Goal: Information Seeking & Learning: Learn about a topic

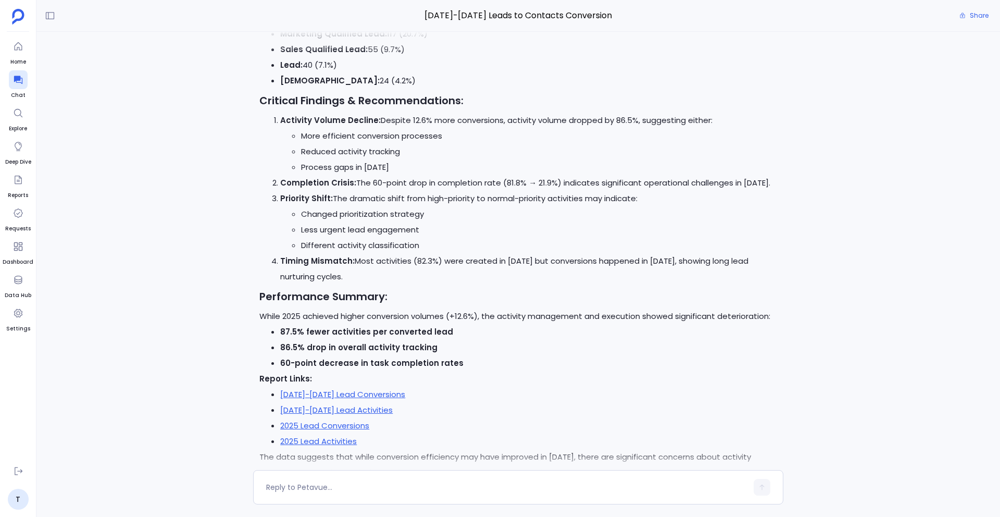
scroll to position [7130, 0]
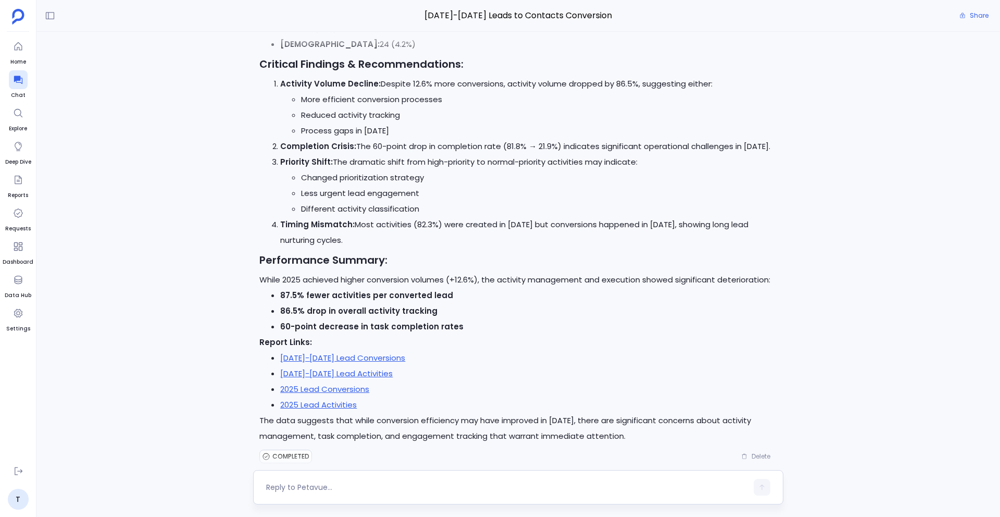
click at [273, 433] on textarea at bounding box center [506, 487] width 481 height 10
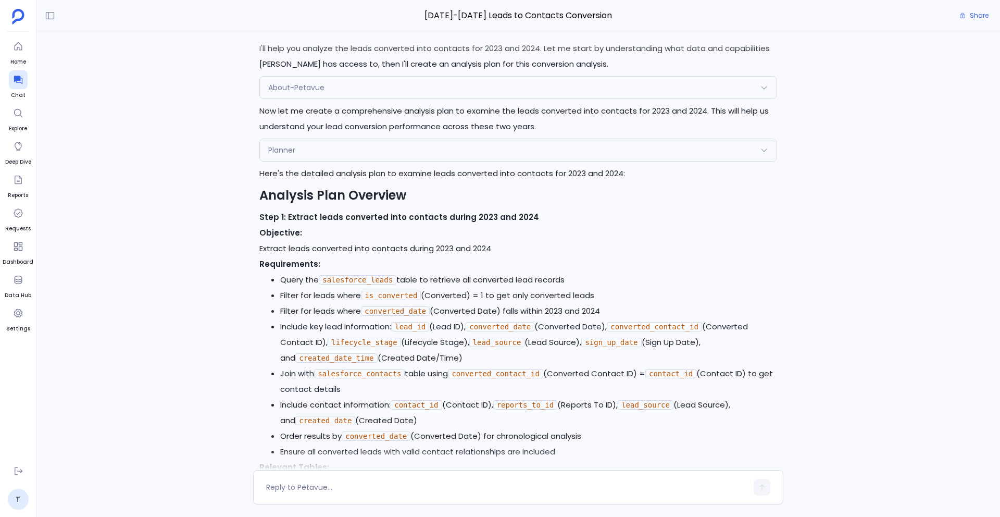
scroll to position [0, 0]
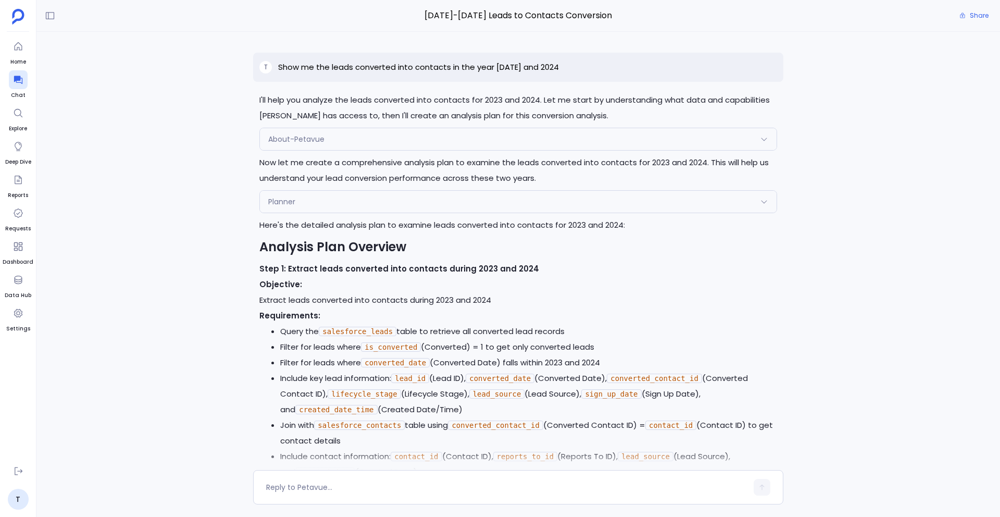
click at [362, 67] on p "Show me the leads converted into contacts in the year 2023 and 2024" at bounding box center [418, 67] width 281 height 13
click at [362, 67] on p "Show me the leads converted into contacts in the year [DATE] and 2024" at bounding box center [418, 67] width 281 height 13
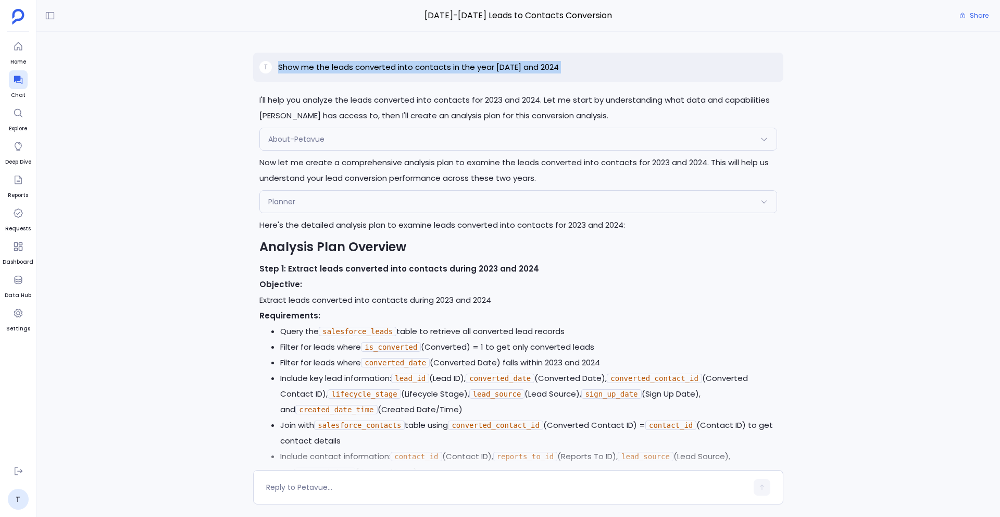
copy p "Show me the leads converted into contacts in the year [DATE] and 2024"
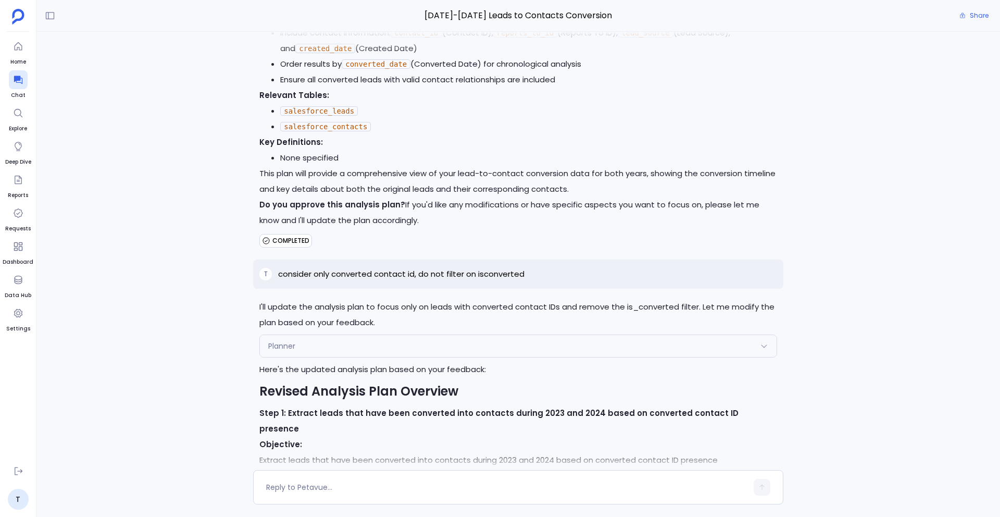
scroll to position [435, 0]
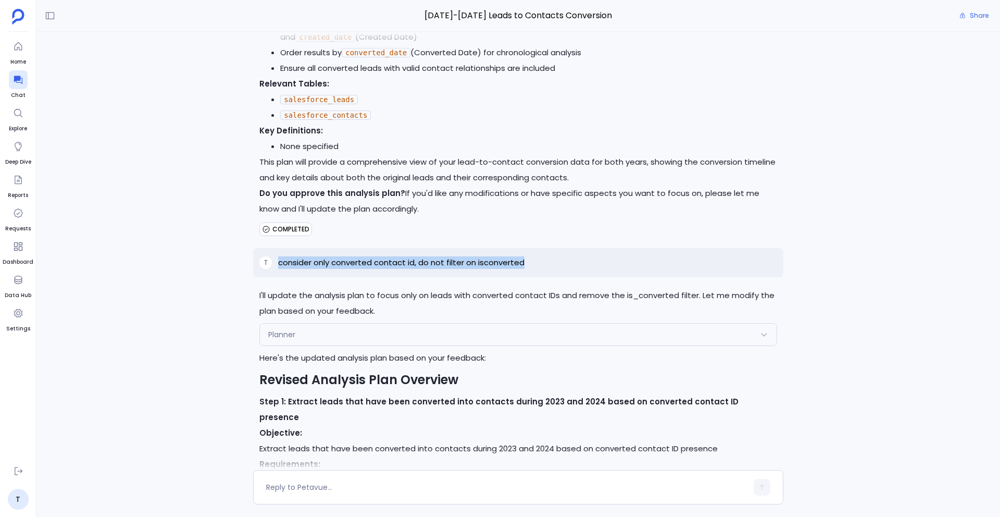
drag, startPoint x: 279, startPoint y: 264, endPoint x: 523, endPoint y: 260, distance: 244.3
click at [524, 261] on div "T consider only converted contact id, do not filter on isconverted" at bounding box center [518, 262] width 530 height 29
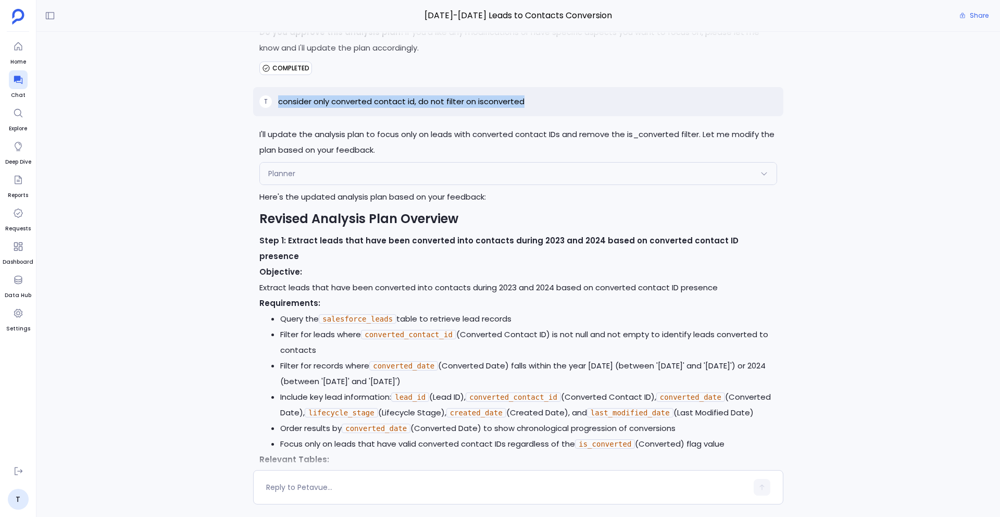
scroll to position [603, 0]
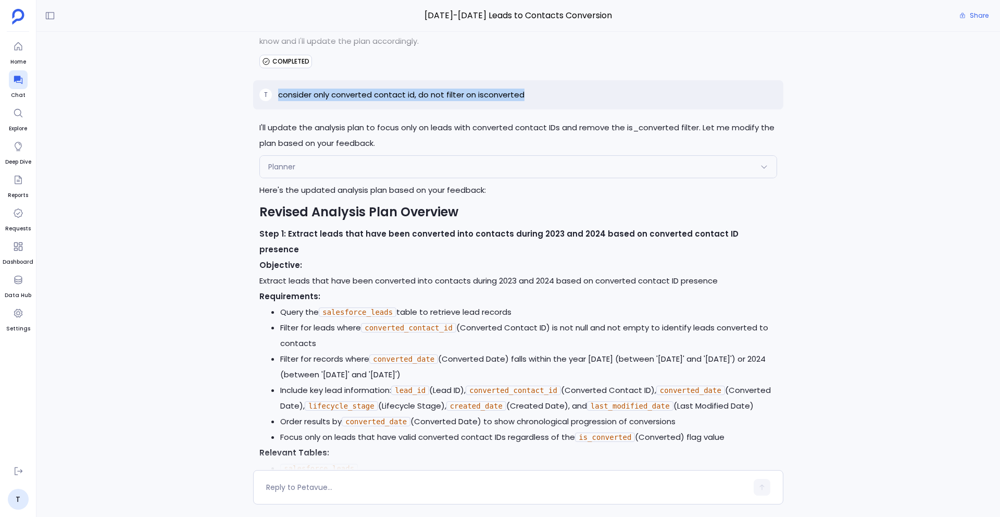
copy p "consider only converted contact id, do not filter on isconverted"
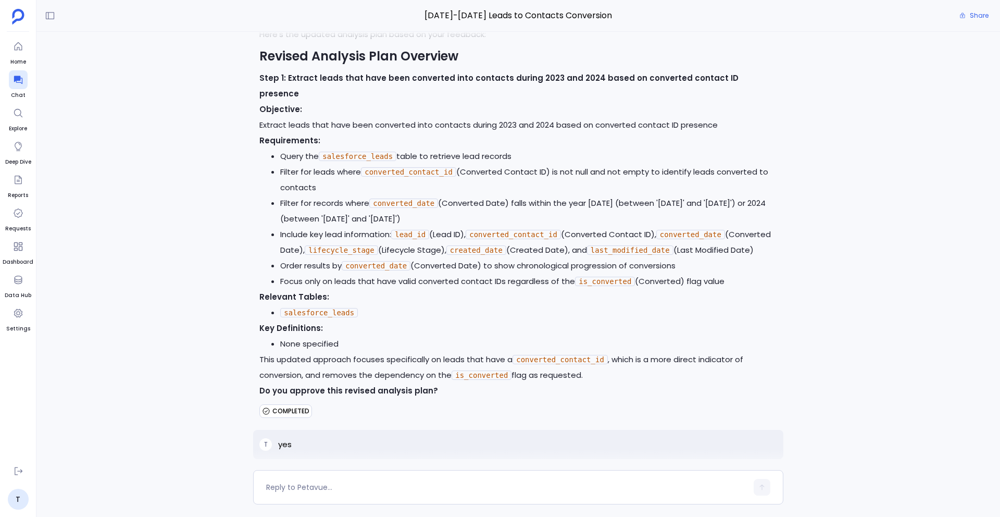
scroll to position [759, 0]
drag, startPoint x: 362, startPoint y: 157, endPoint x: 551, endPoint y: 159, distance: 189.1
click at [551, 164] on li "Filter for leads where converted_contact_id (Converted Contact ID) is not null …" at bounding box center [528, 179] width 497 height 31
click at [588, 230] on li "Include key lead information: lead_id (Lead ID), converted_contact_id (Converte…" at bounding box center [528, 241] width 497 height 31
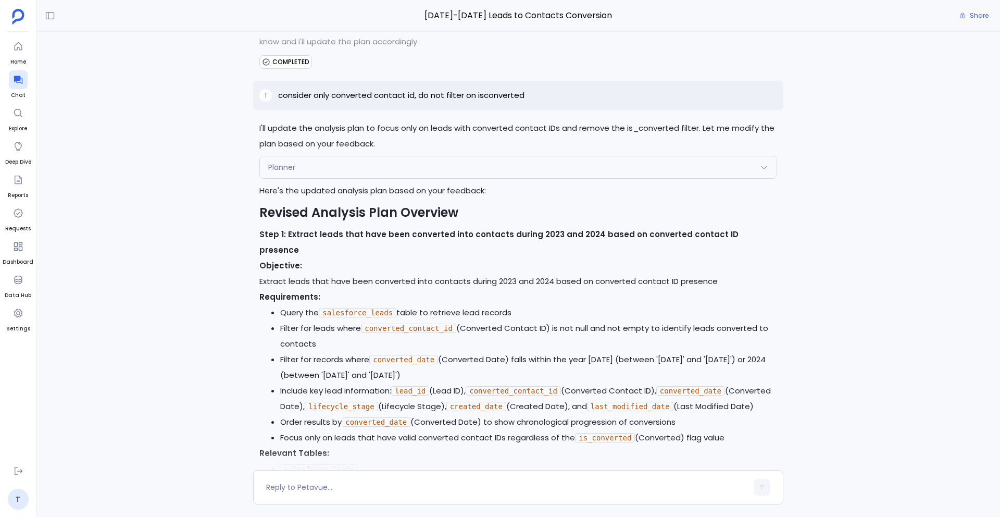
scroll to position [603, 0]
click at [415, 85] on div "T consider only converted contact id, do not filter on isconverted" at bounding box center [518, 94] width 530 height 29
click at [409, 94] on p "consider only converted contact id, do not filter on isconverted" at bounding box center [401, 94] width 246 height 13
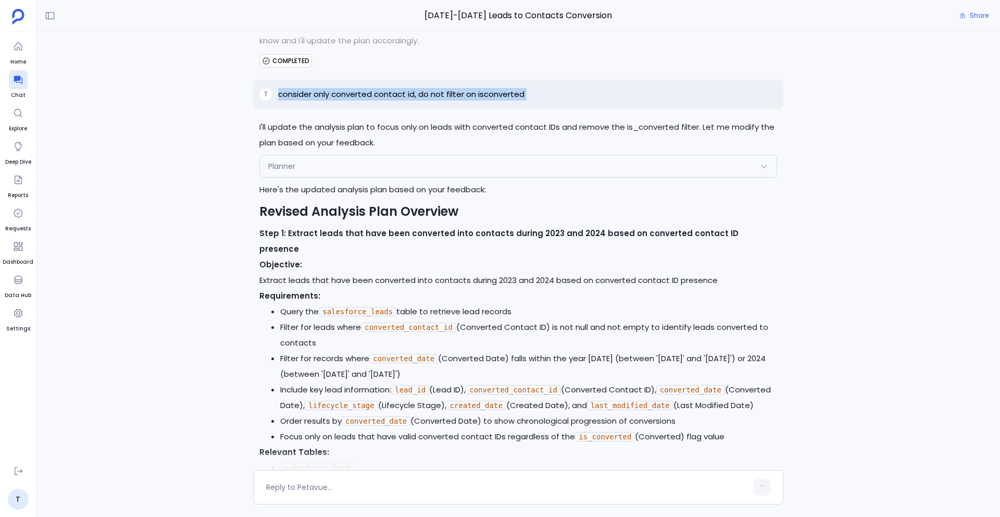
copy p "consider only converted contact id, do not filter on isconverted"
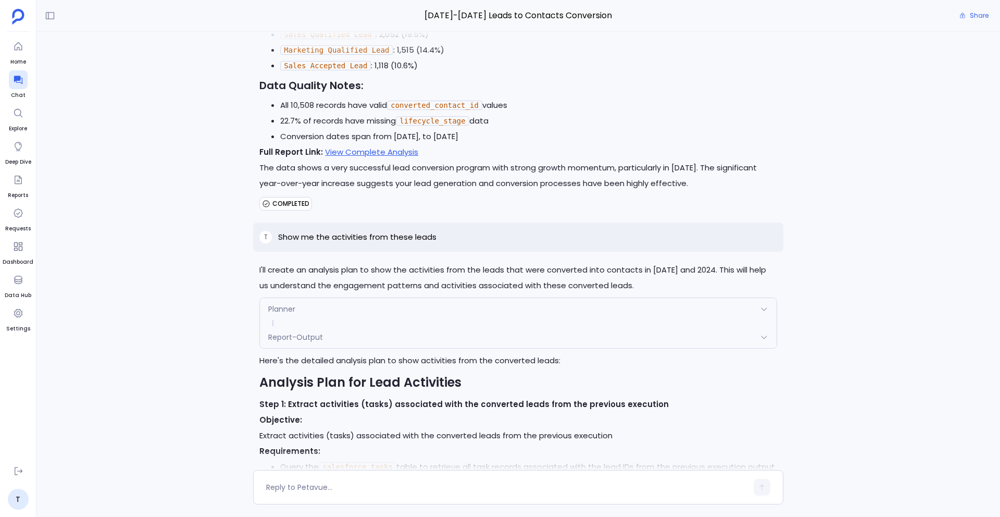
scroll to position [1806, 0]
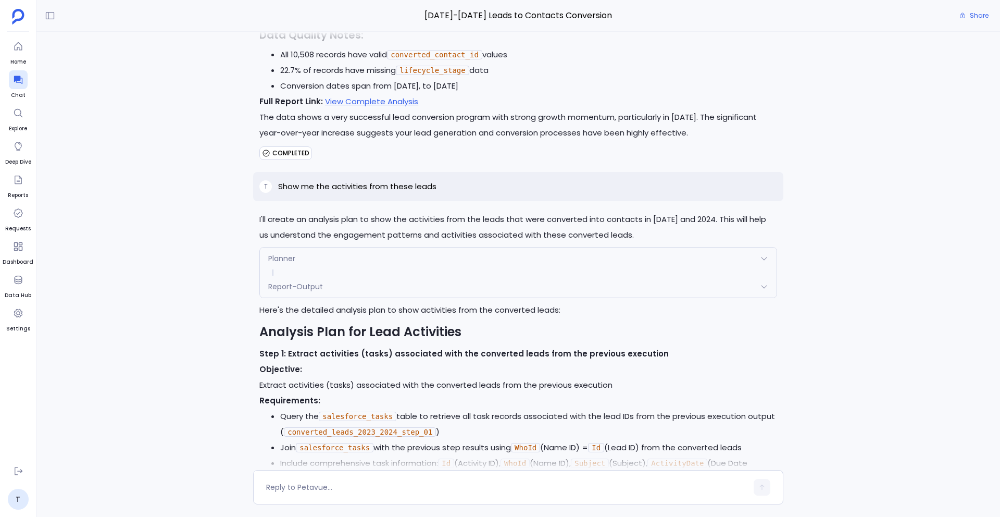
click at [373, 184] on p "Show me the activities from these leads" at bounding box center [357, 186] width 158 height 13
copy p "Show me the activities from these leads"
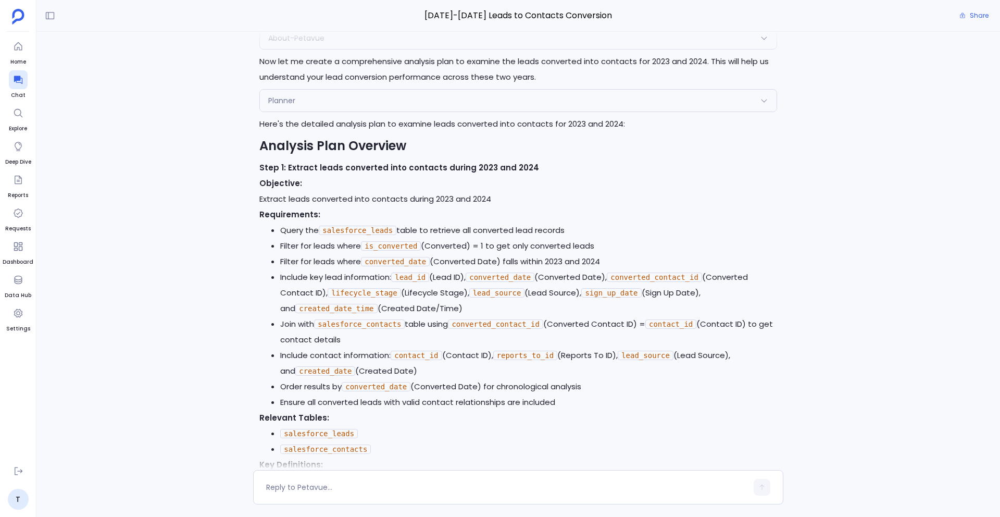
scroll to position [101, 0]
click at [372, 98] on div "Planner" at bounding box center [518, 101] width 517 height 22
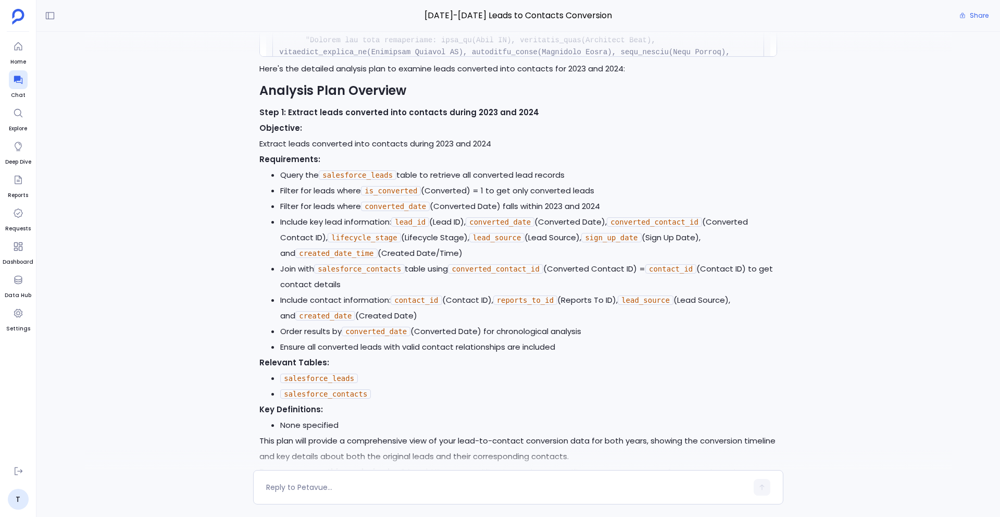
scroll to position [281, 0]
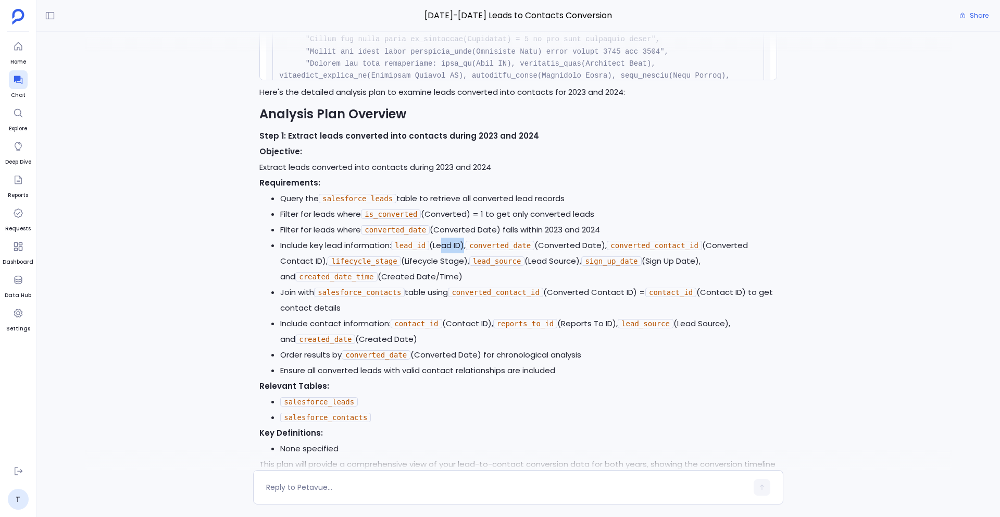
drag, startPoint x: 440, startPoint y: 245, endPoint x: 467, endPoint y: 244, distance: 26.6
click at [467, 244] on li "Include key lead information: lead_id (Lead ID), converted_date (Converted Date…" at bounding box center [528, 261] width 497 height 47
drag, startPoint x: 467, startPoint y: 244, endPoint x: 433, endPoint y: 246, distance: 33.9
click at [433, 246] on li "Include key lead information: lead_id (Lead ID), converted_date (Converted Date…" at bounding box center [528, 261] width 497 height 47
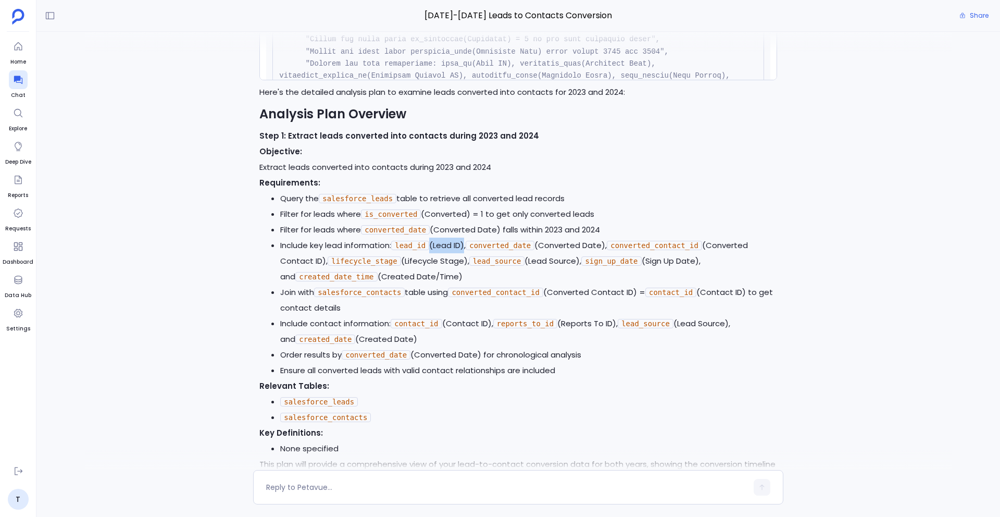
click at [453, 259] on li "Include key lead information: lead_id (Lead ID), converted_date (Converted Date…" at bounding box center [528, 261] width 497 height 47
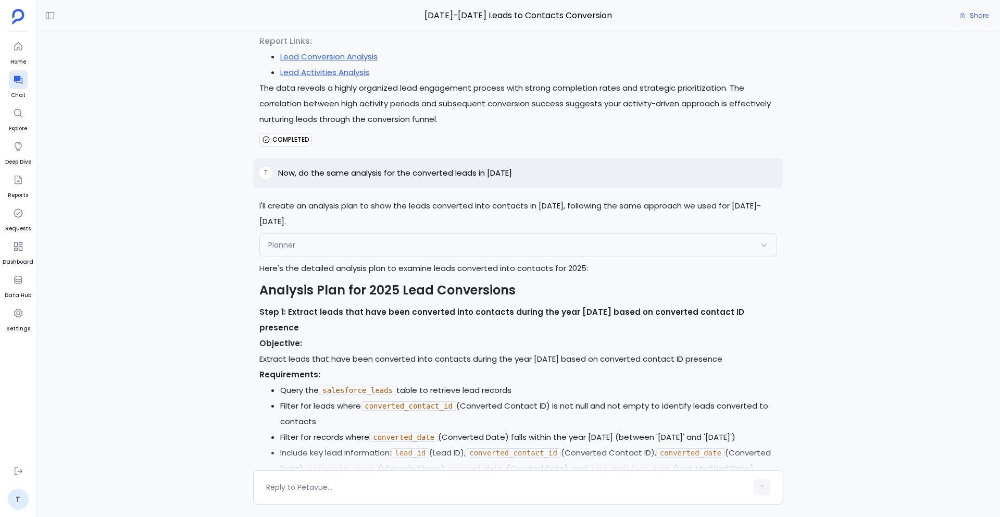
scroll to position [3729, 0]
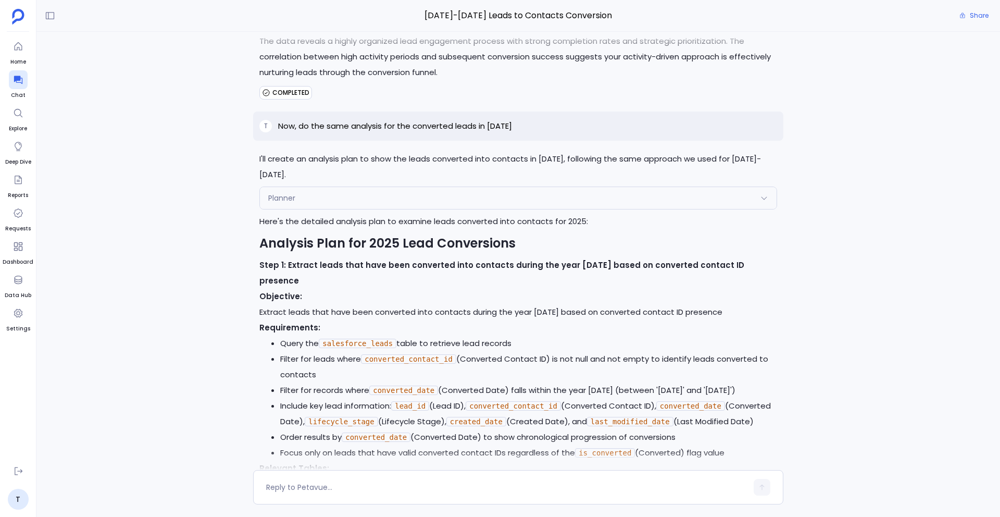
click at [418, 128] on p "Now, do the same analysis for the converted leads in [DATE]" at bounding box center [395, 126] width 234 height 13
copy p "Now, do the same analysis for the converted leads in [DATE]"
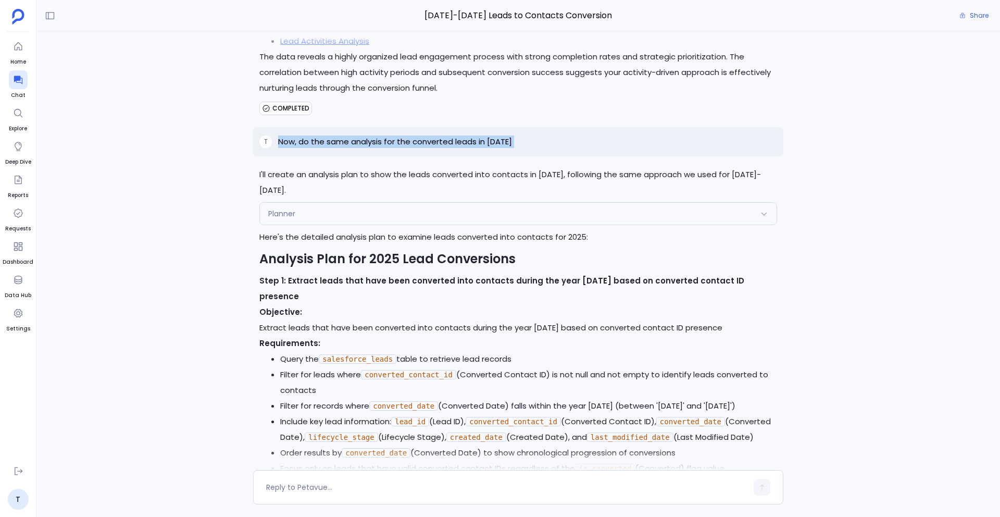
scroll to position [3708, 0]
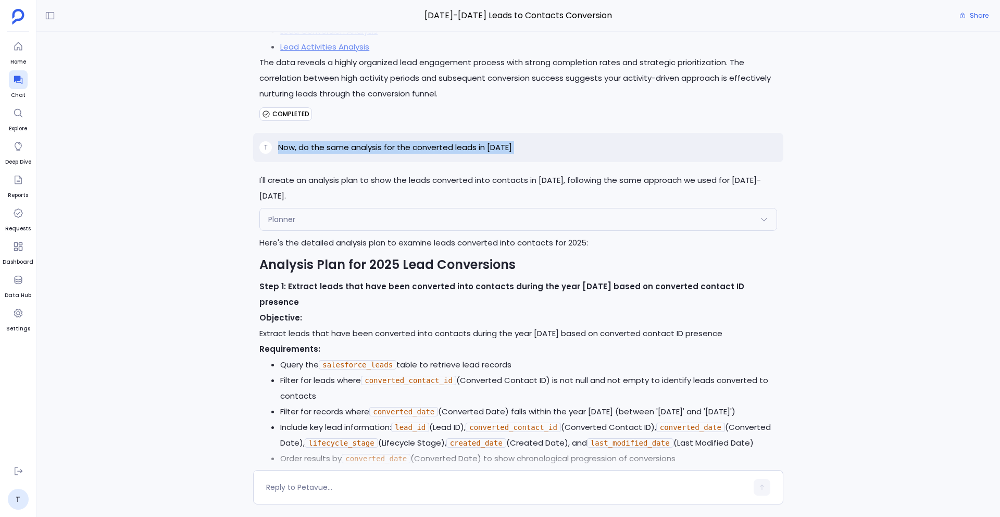
click at [195, 267] on div "T Show me the leads converted into contacts in the year 2023 and 2024 I'll help…" at bounding box center [518, 251] width 964 height 438
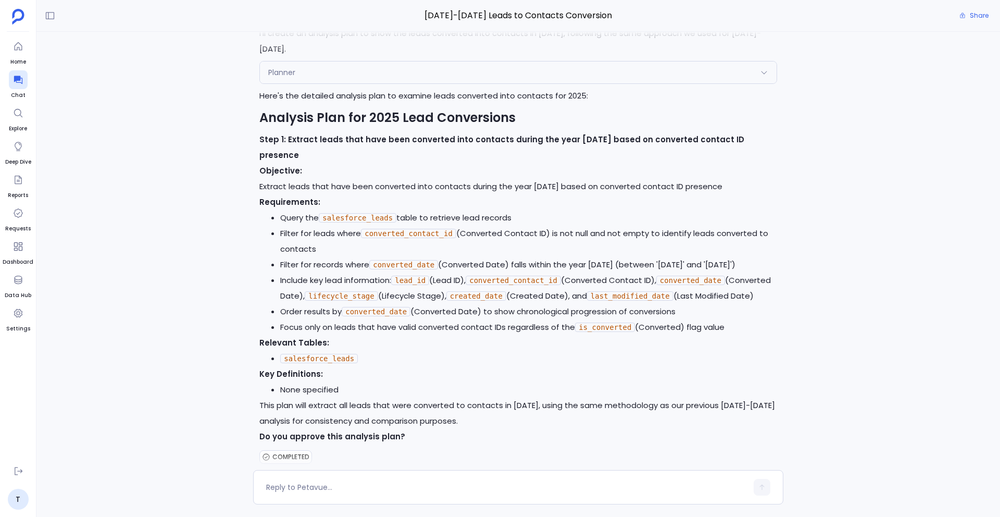
scroll to position [2124, 0]
drag, startPoint x: 365, startPoint y: 204, endPoint x: 454, endPoint y: 203, distance: 88.6
click at [454, 229] on code "converted_contact_id" at bounding box center [408, 233] width 95 height 9
drag, startPoint x: 485, startPoint y: 204, endPoint x: 562, endPoint y: 207, distance: 77.2
click at [562, 226] on li "Filter for leads where converted_contact_id (Converted Contact ID) is not null …" at bounding box center [528, 241] width 497 height 31
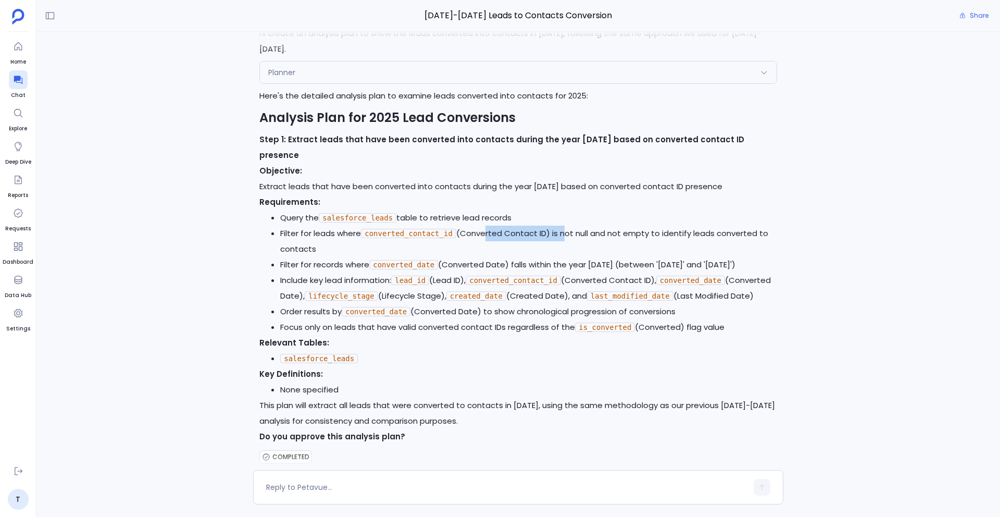
click at [475, 226] on li "Filter for leads where converted_contact_id (Converted Contact ID) is not null …" at bounding box center [528, 241] width 497 height 31
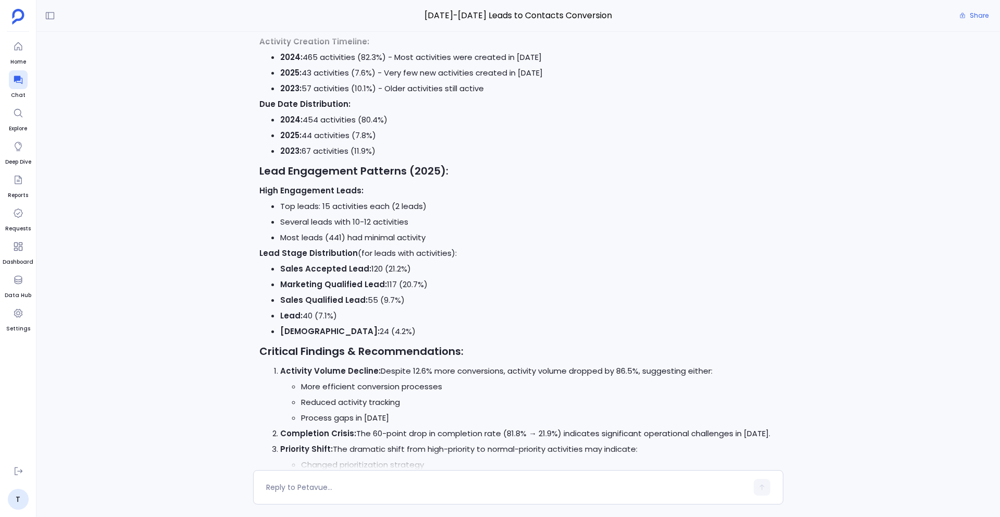
scroll to position [7007, 0]
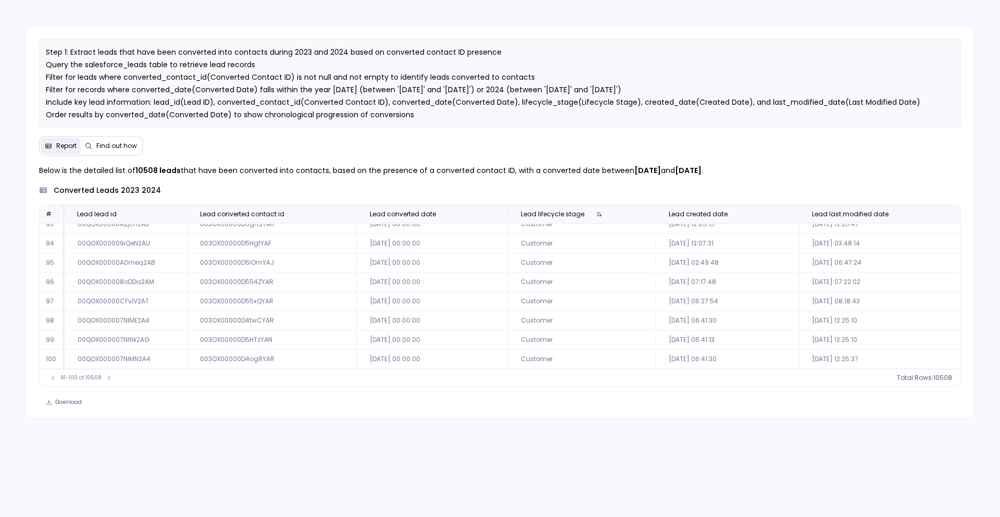
scroll to position [47, 0]
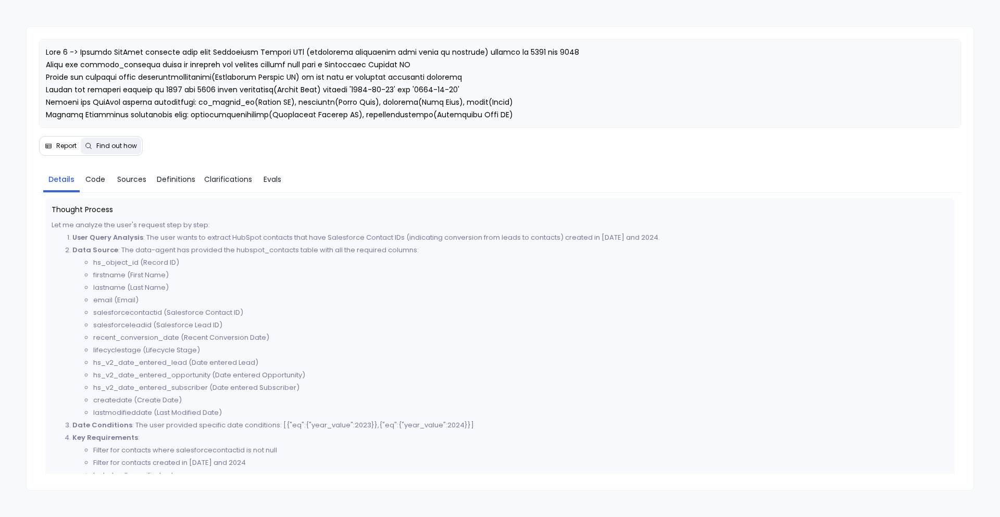
scroll to position [193, 0]
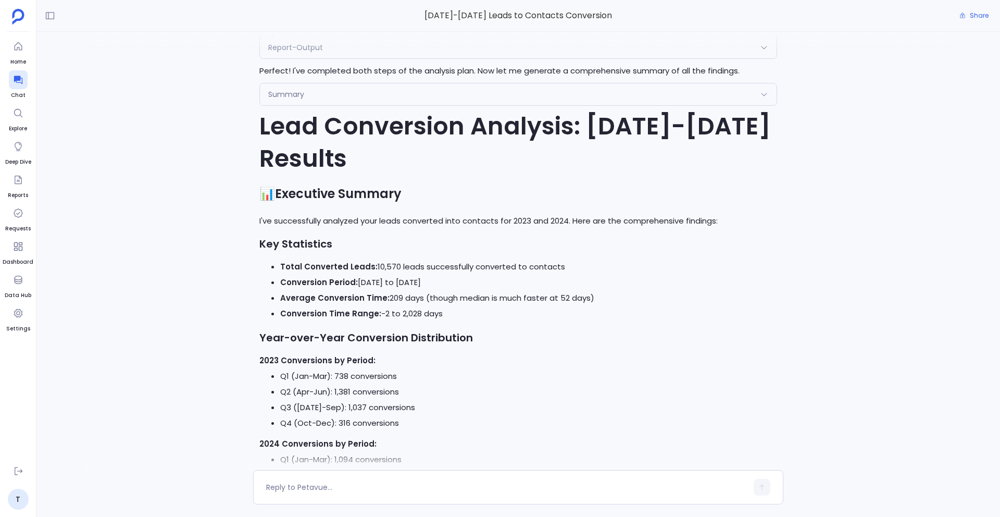
scroll to position [960, 0]
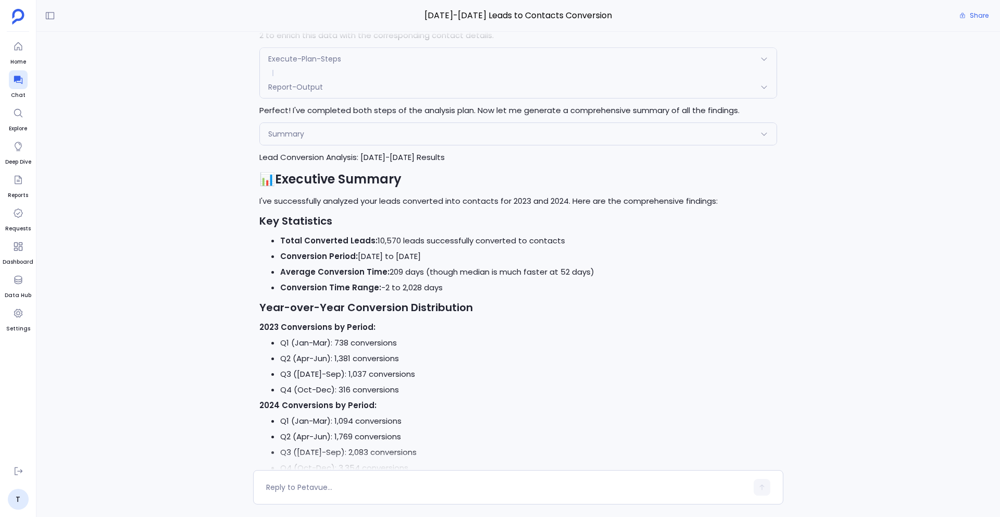
scroll to position [865, 0]
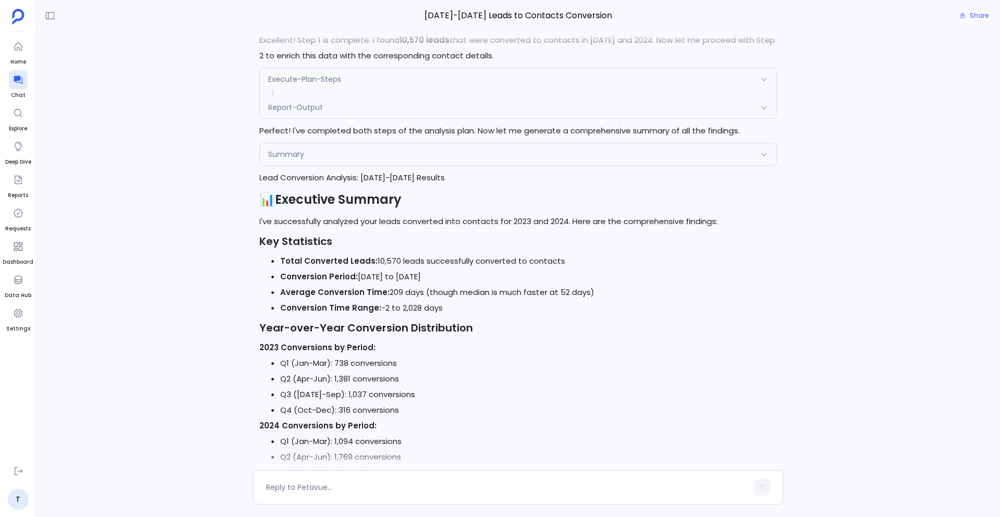
click at [372, 151] on div "Summary" at bounding box center [518, 154] width 517 height 22
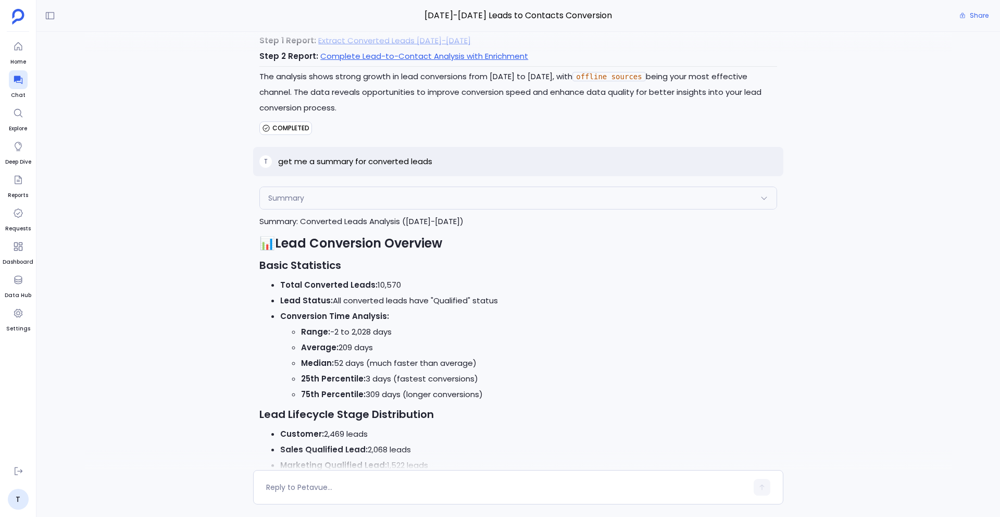
scroll to position [2238, 0]
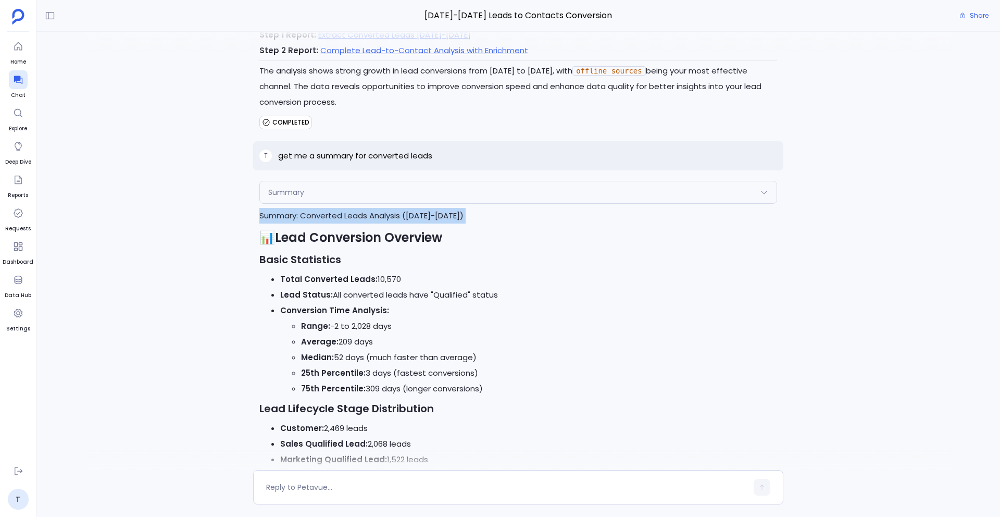
drag, startPoint x: 254, startPoint y: 214, endPoint x: 484, endPoint y: 229, distance: 231.3
click at [394, 187] on div "Summary" at bounding box center [518, 192] width 517 height 22
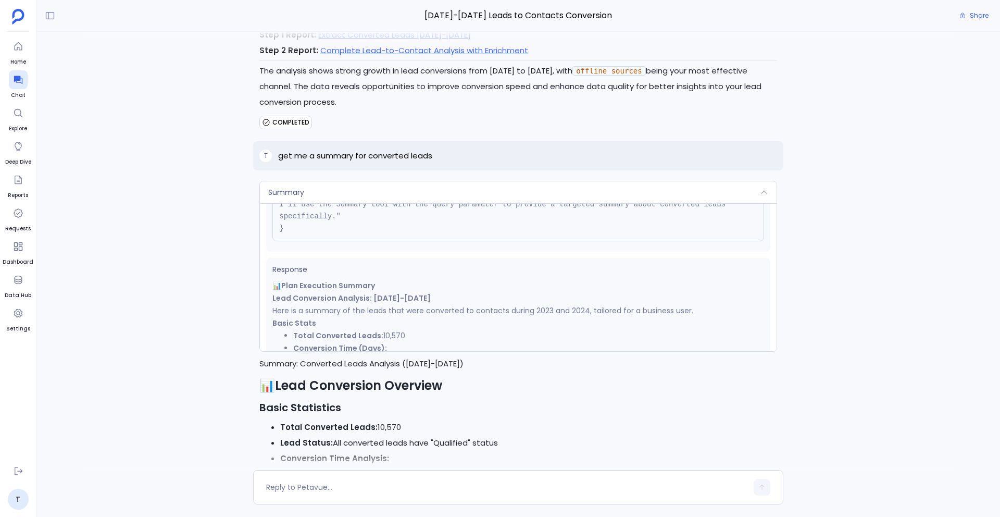
scroll to position [160, 0]
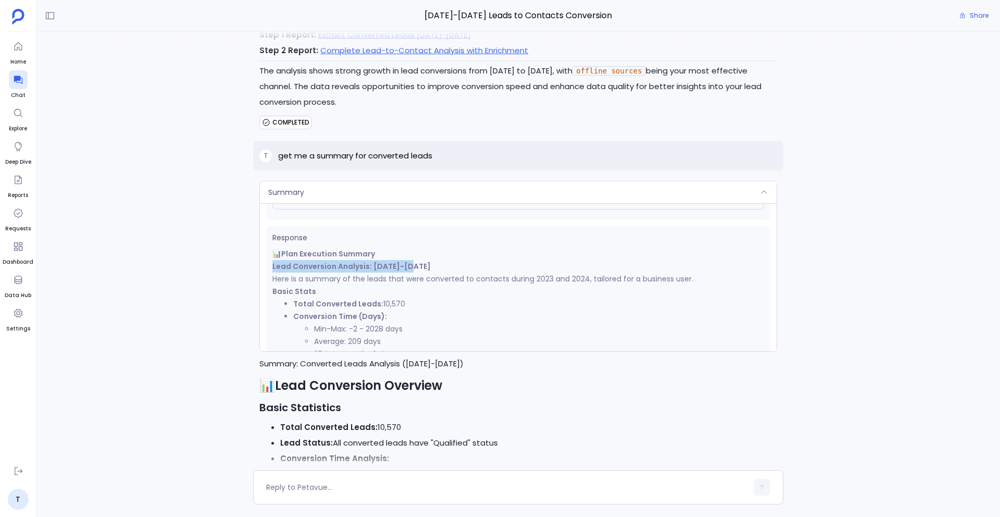
drag, startPoint x: 412, startPoint y: 266, endPoint x: 267, endPoint y: 263, distance: 145.4
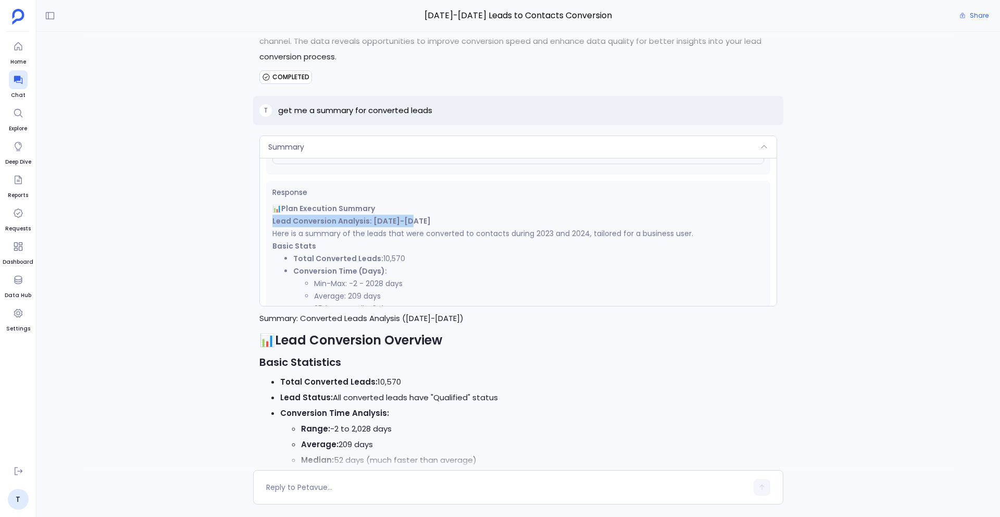
scroll to position [2135, 0]
click at [379, 430] on li "Range: -2 to 2,028 days" at bounding box center [539, 429] width 476 height 16
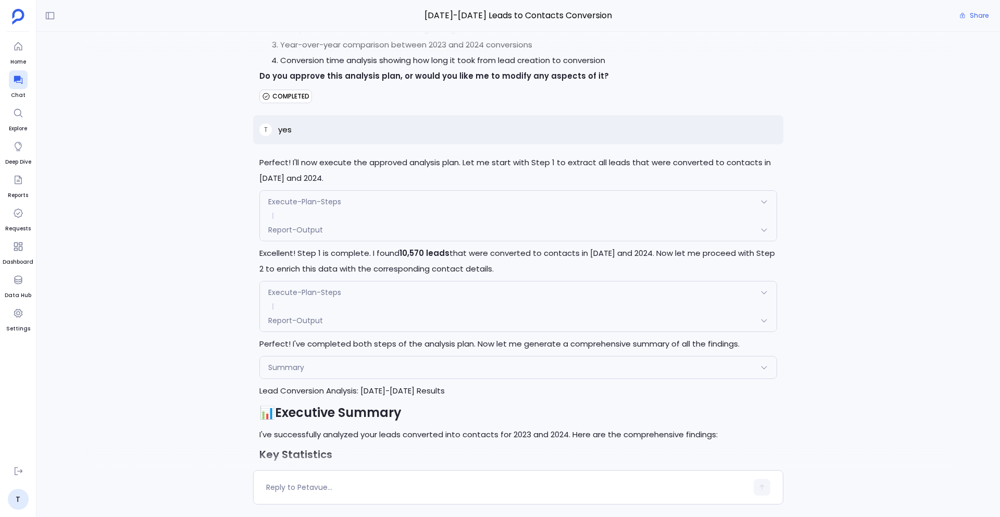
scroll to position [630, 0]
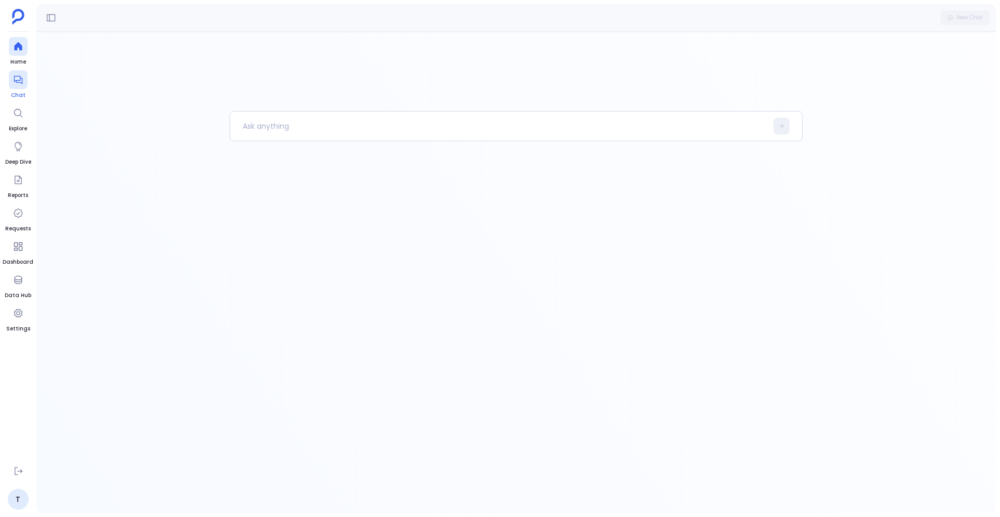
click at [18, 84] on icon at bounding box center [18, 79] width 10 height 10
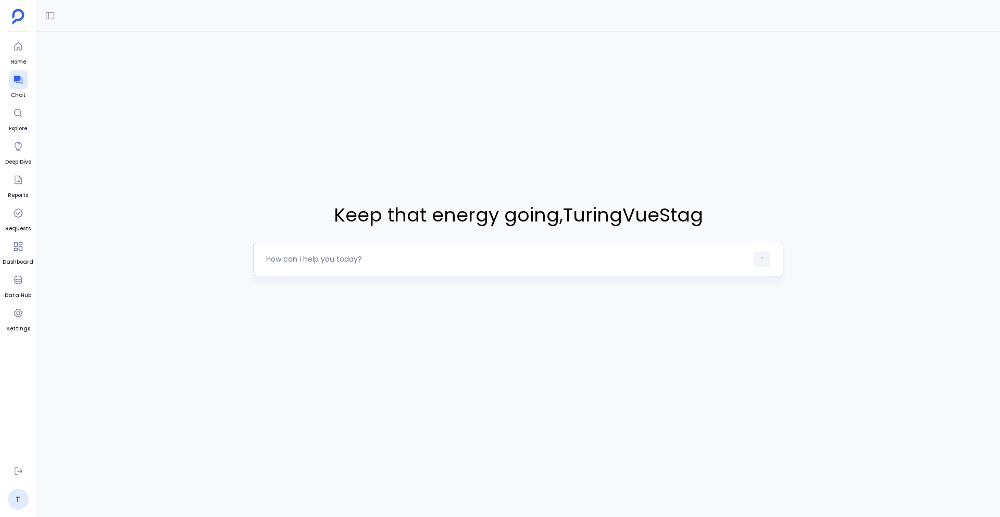
click at [339, 254] on textarea at bounding box center [506, 259] width 481 height 10
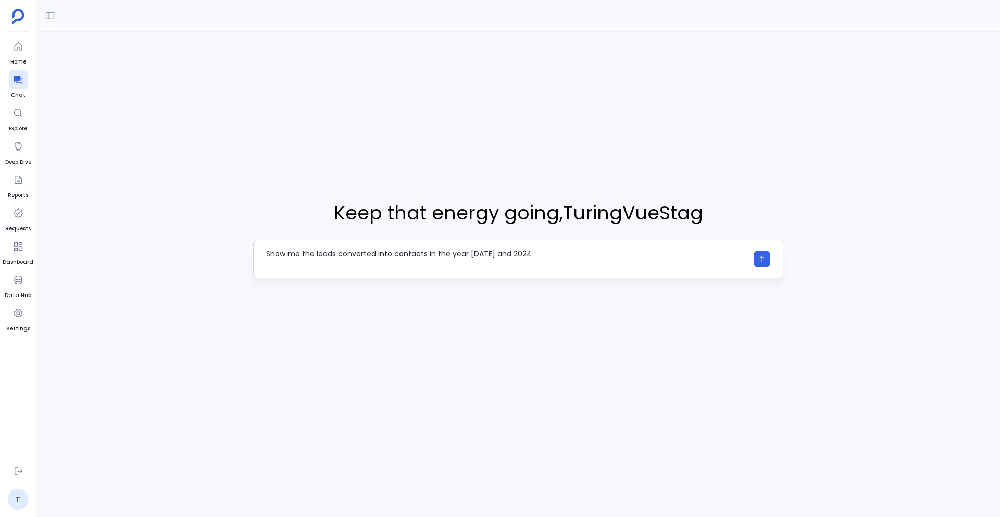
type textarea "Show me the leads converted into contacts in the year 2023 and 2024"
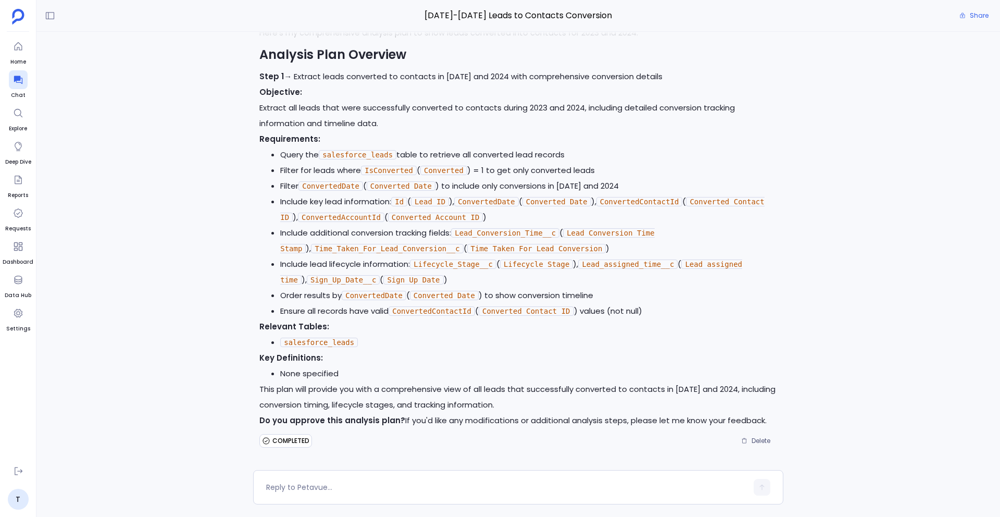
scroll to position [267, 0]
drag, startPoint x: 471, startPoint y: 204, endPoint x: 522, endPoint y: 204, distance: 51.0
click at [519, 204] on code "ConvertedDate" at bounding box center [486, 201] width 65 height 9
drag, startPoint x: 544, startPoint y: 204, endPoint x: 593, endPoint y: 203, distance: 48.4
click at [591, 204] on code "Converted Date" at bounding box center [556, 201] width 69 height 9
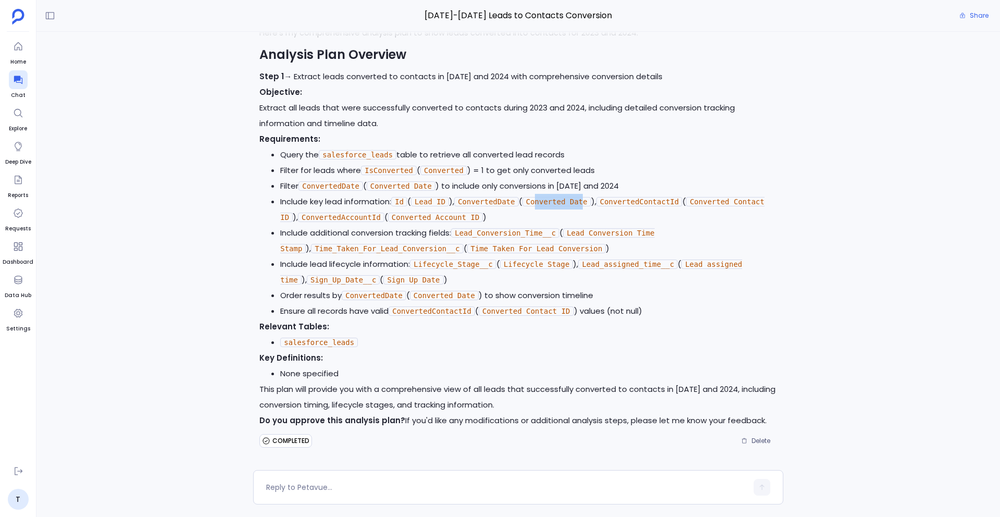
click at [541, 210] on li "Include key lead information: Id ( Lead ID ), ConvertedDate ( Converted Date ),…" at bounding box center [528, 209] width 497 height 31
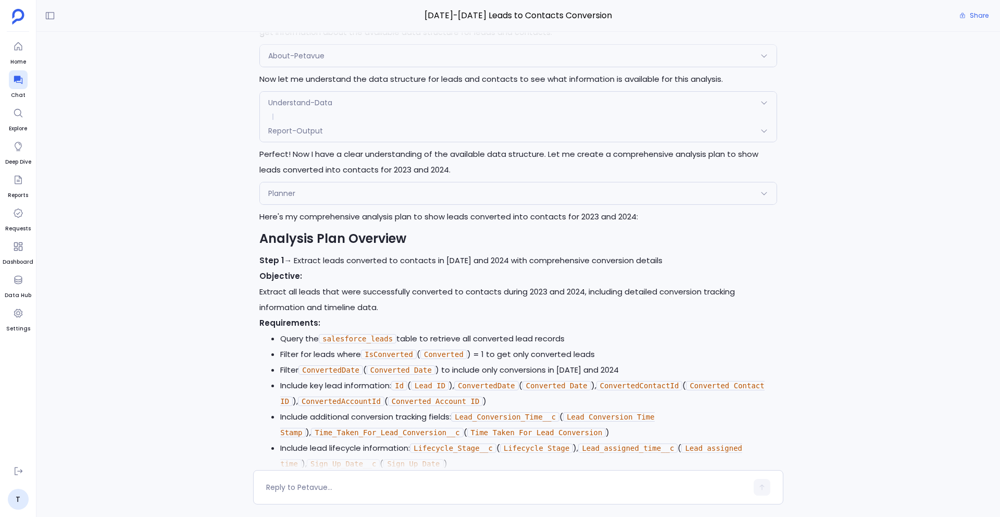
scroll to position [38, 0]
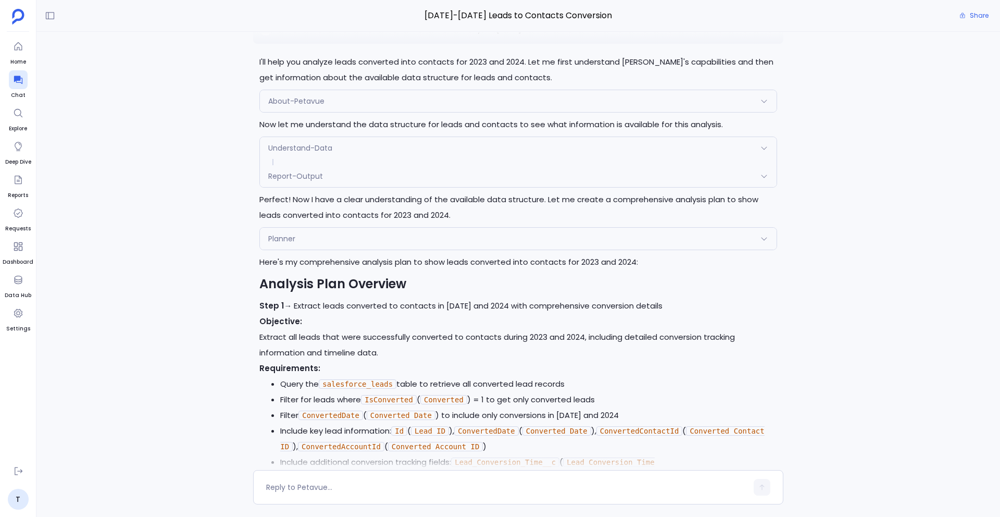
click at [303, 243] on div "Planner" at bounding box center [518, 239] width 517 height 22
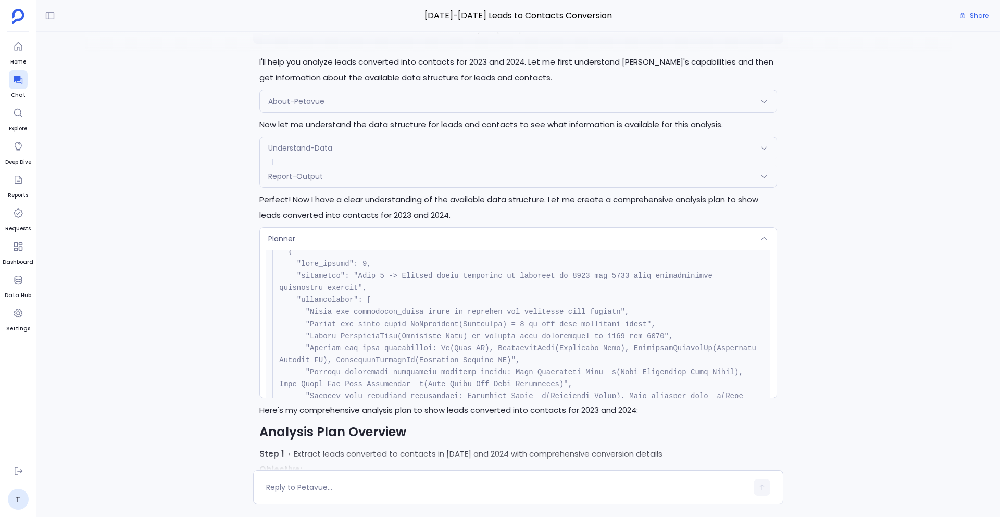
scroll to position [287, 0]
click at [371, 234] on div "Planner" at bounding box center [518, 239] width 517 height 22
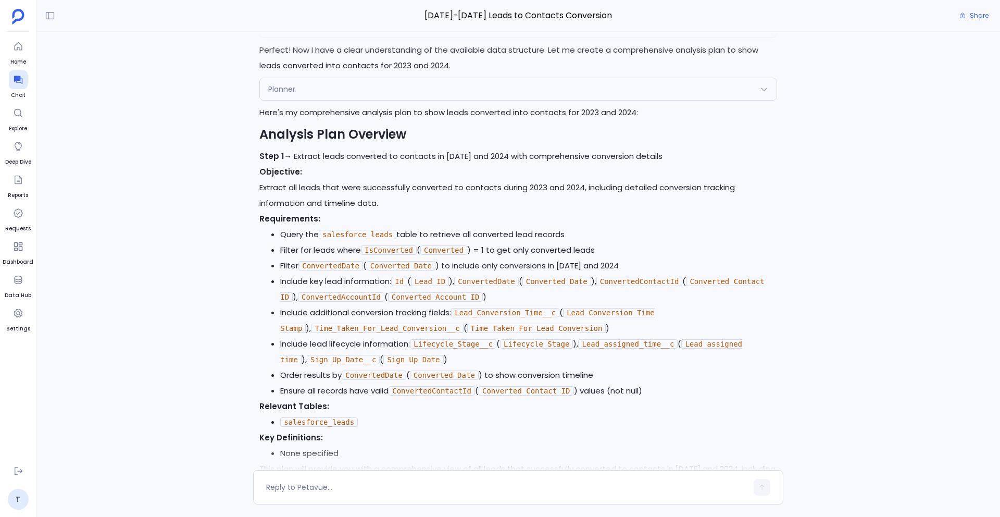
scroll to position [267, 0]
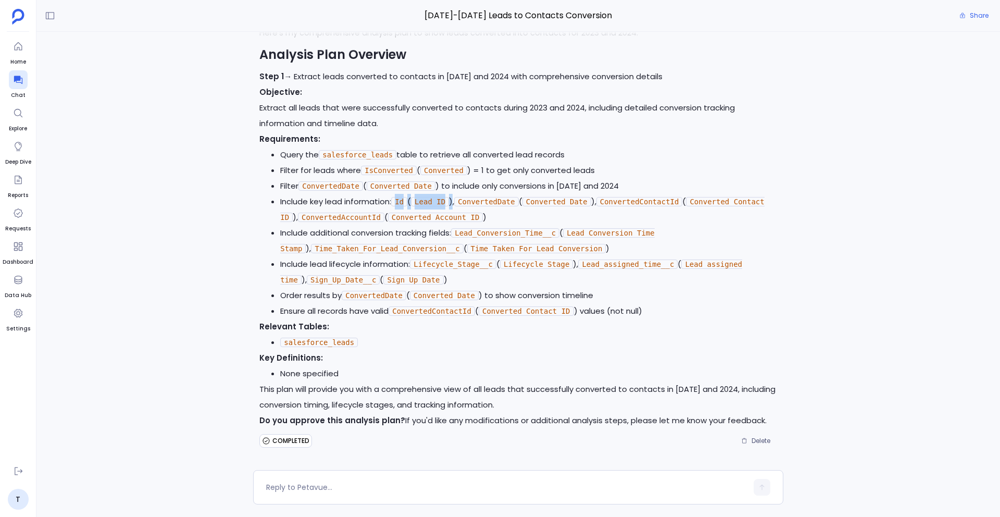
drag, startPoint x: 395, startPoint y: 201, endPoint x: 457, endPoint y: 205, distance: 61.6
click at [457, 205] on li "Include key lead information: Id ( Lead ID ), ConvertedDate ( Converted Date ),…" at bounding box center [528, 209] width 497 height 31
click at [473, 264] on code "Lifecycle_Stage__c" at bounding box center [453, 263] width 86 height 9
drag, startPoint x: 371, startPoint y: 182, endPoint x: 335, endPoint y: 188, distance: 36.3
click at [338, 188] on li "Filter ConvertedDate ( Converted Date ) to include only conversions in 2023 and…" at bounding box center [528, 186] width 497 height 16
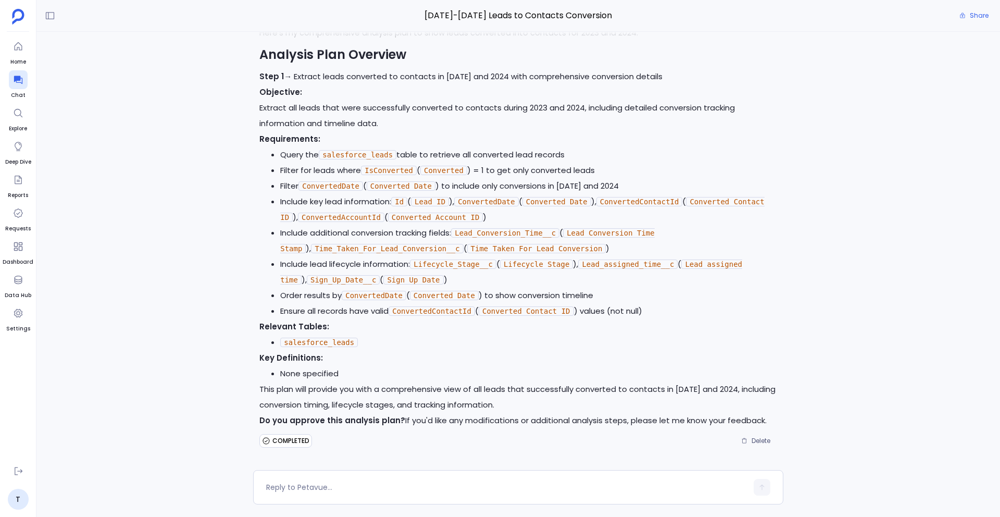
click at [327, 192] on li "Filter ConvertedDate ( Converted Date ) to include only conversions in 2023 and…" at bounding box center [528, 186] width 497 height 16
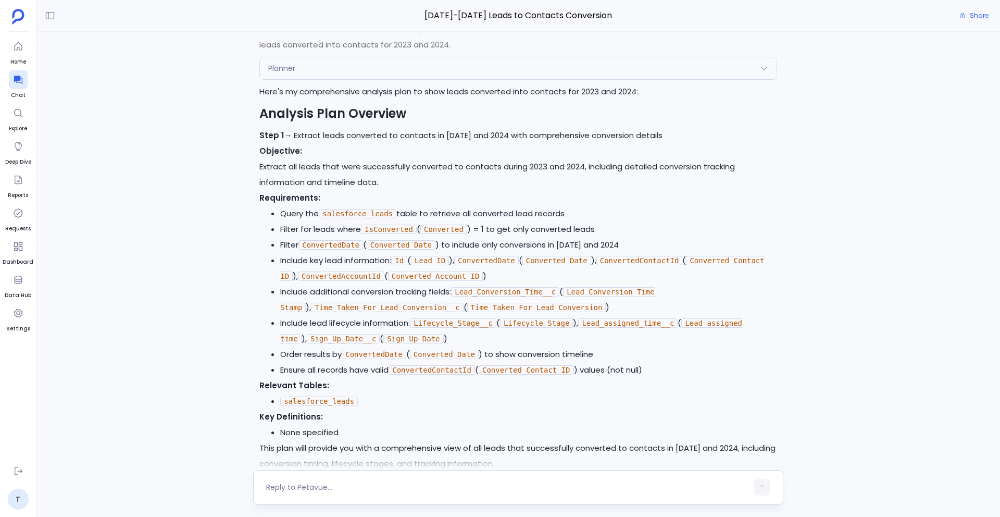
scroll to position [204, 0]
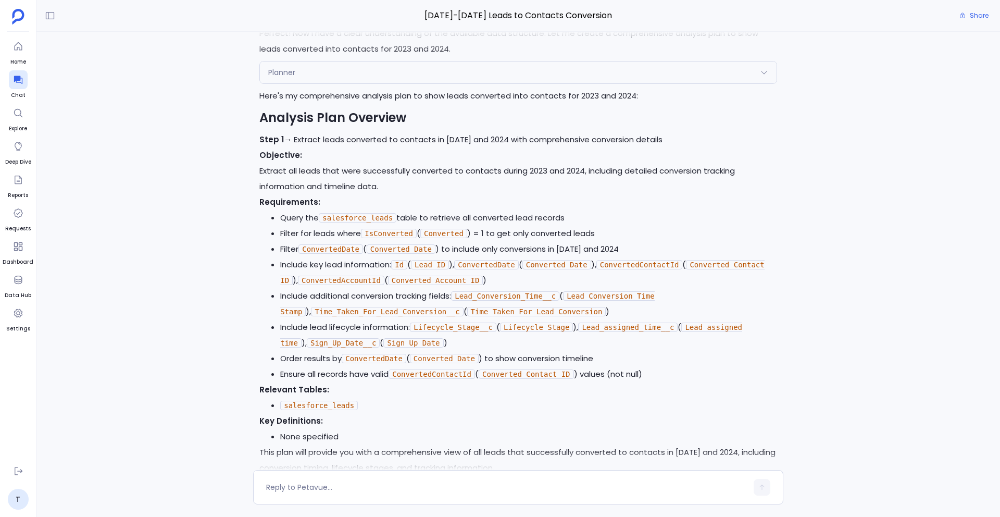
click at [323, 217] on code "salesforce_leads" at bounding box center [358, 217] width 78 height 9
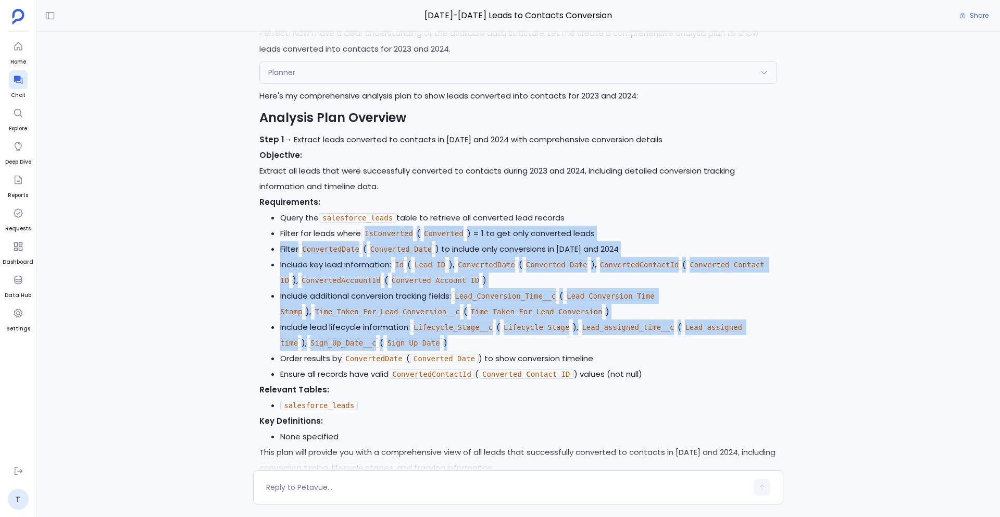
drag, startPoint x: 360, startPoint y: 235, endPoint x: 550, endPoint y: 336, distance: 214.2
click at [552, 336] on ul "Query the salesforce_leads table to retrieve all converted lead records Filter …" at bounding box center [518, 296] width 518 height 172
click at [550, 336] on li "Include lead lifecycle information: Lifecycle_Stage__c ( Lifecycle Stage ), Lea…" at bounding box center [528, 334] width 497 height 31
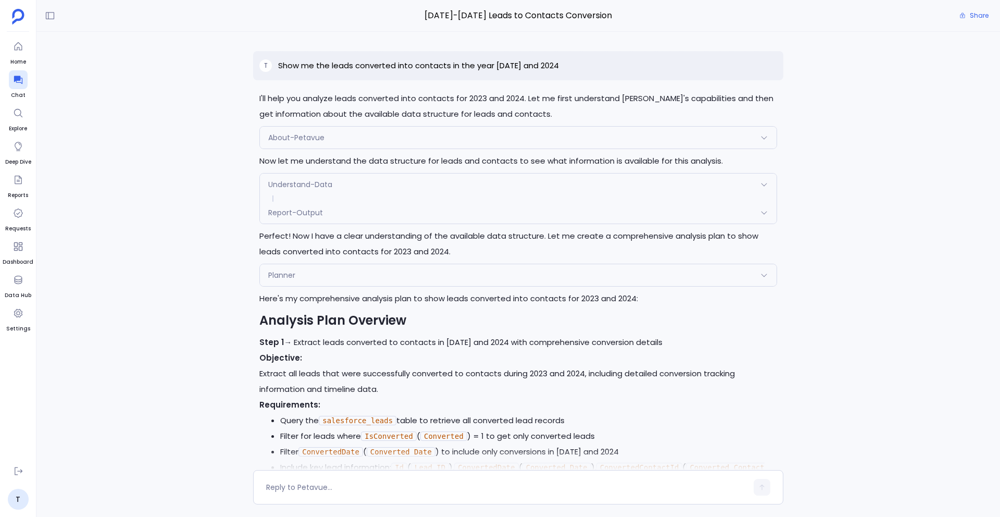
scroll to position [0, 0]
click at [418, 68] on p "Show me the leads converted into contacts in the year [DATE] and 2024" at bounding box center [418, 67] width 281 height 13
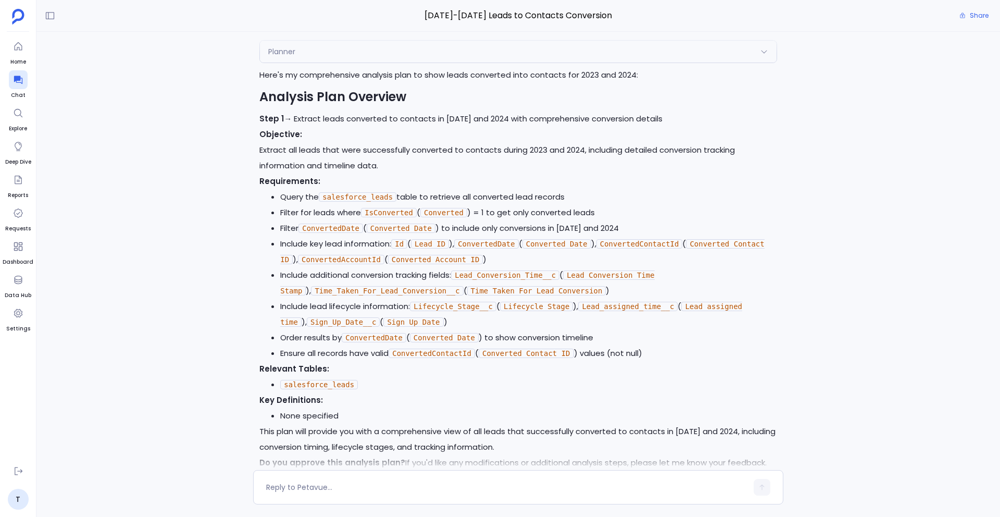
scroll to position [267, 0]
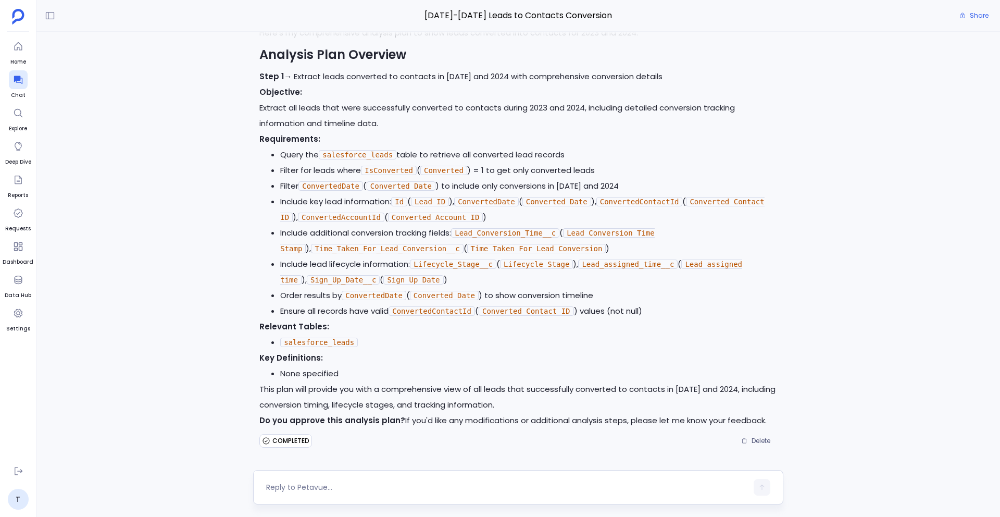
click at [346, 484] on textarea at bounding box center [506, 487] width 481 height 10
type textarea "Yes"
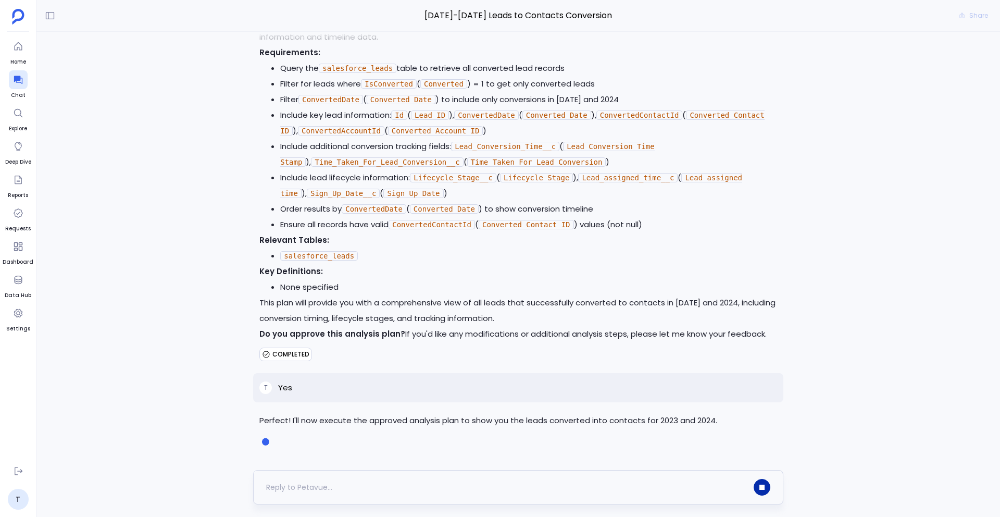
scroll to position [381, 0]
click at [766, 490] on button "button" at bounding box center [762, 487] width 17 height 17
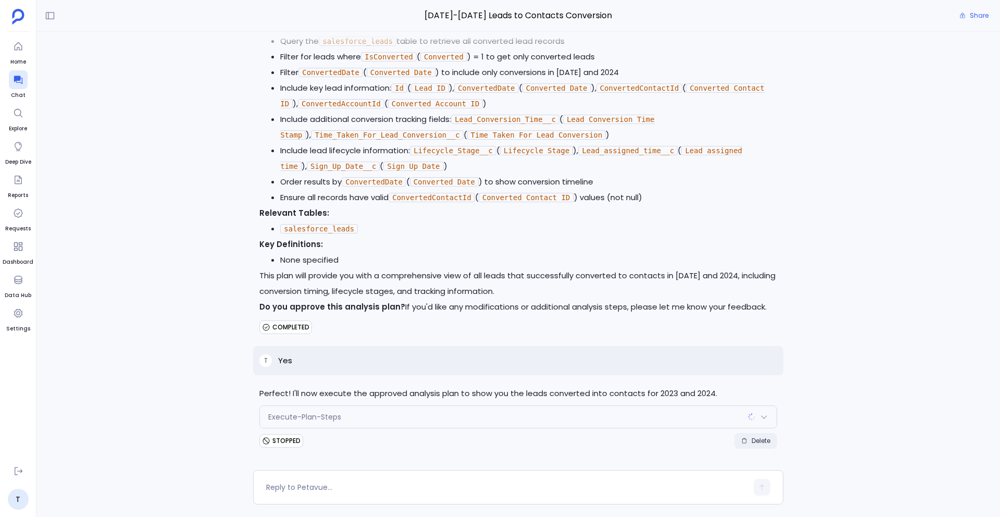
click at [755, 439] on span "Delete" at bounding box center [761, 441] width 19 height 8
click at [368, 485] on textarea at bounding box center [506, 487] width 481 height 10
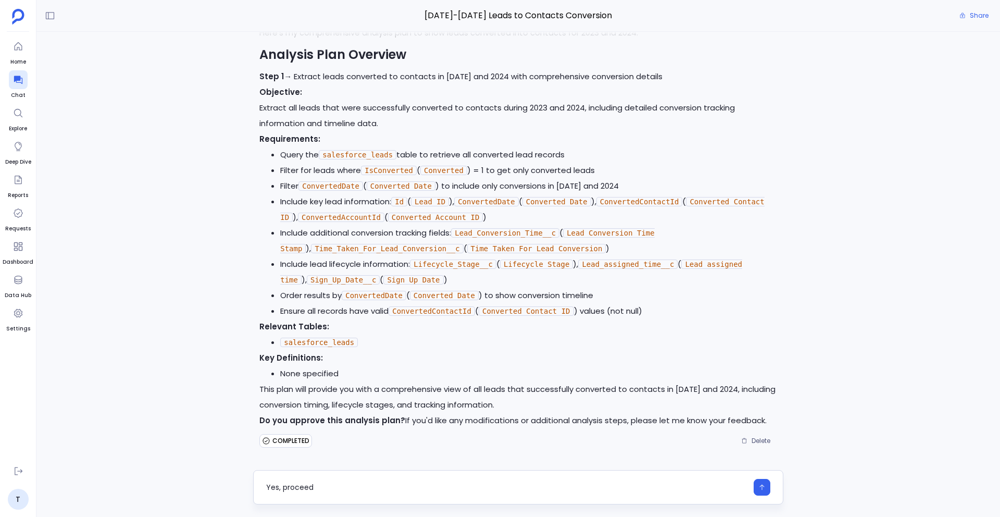
type textarea "Yes, proceed"
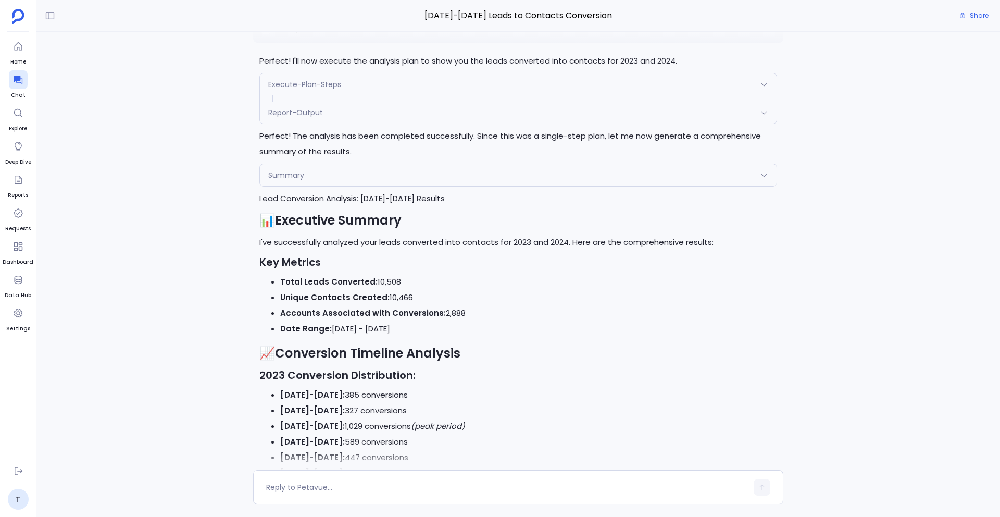
scroll to position [708, 0]
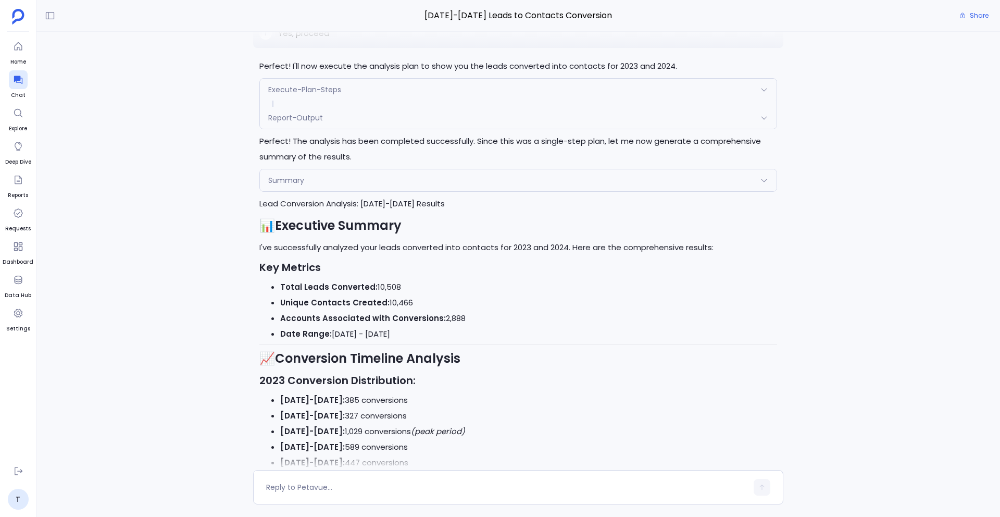
click at [359, 182] on div "Summary" at bounding box center [518, 180] width 517 height 22
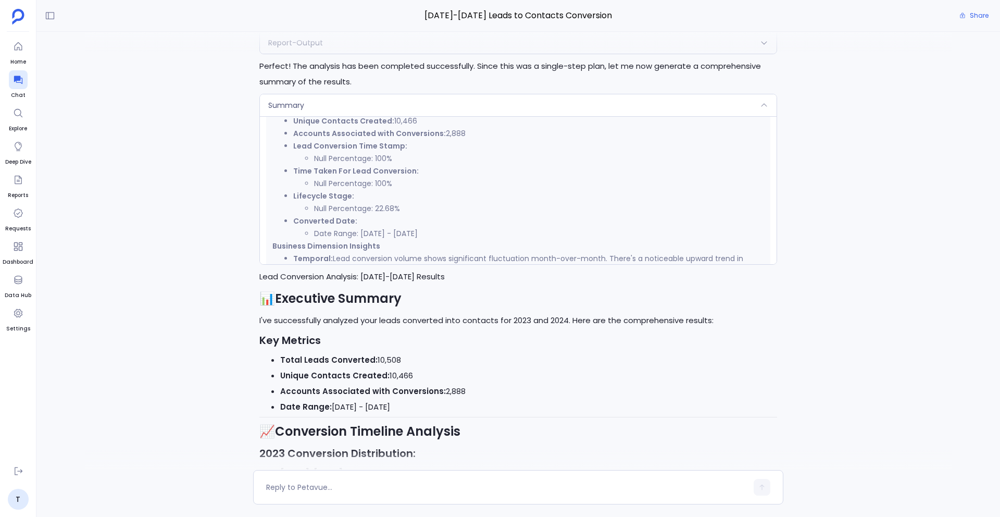
scroll to position [782, 0]
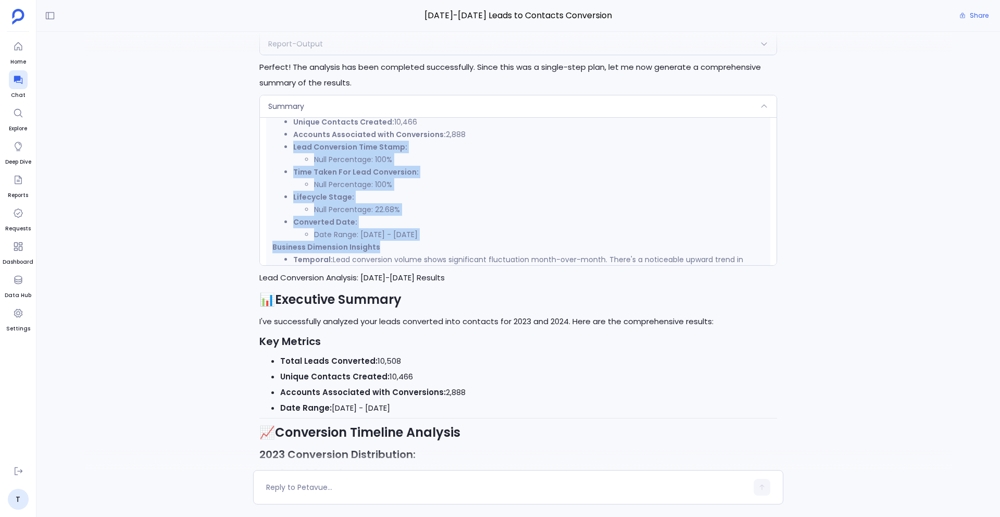
drag, startPoint x: 287, startPoint y: 143, endPoint x: 474, endPoint y: 243, distance: 211.8
click at [474, 243] on div "📊 Plan Execution Summary Basic Stats Total Leads Converted: 10,508 Unique Conta…" at bounding box center [518, 380] width 492 height 604
click at [474, 243] on p "Business Dimension Insights" at bounding box center [518, 247] width 492 height 13
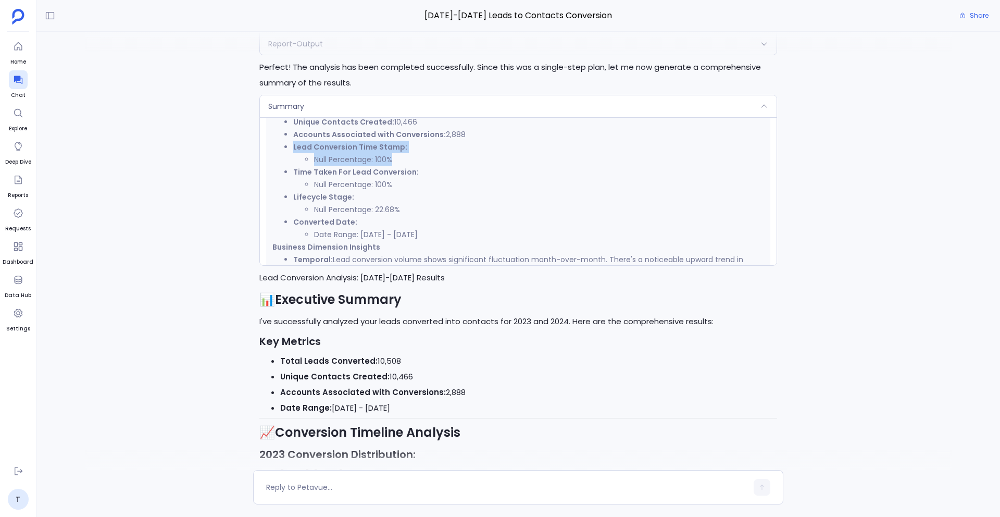
drag, startPoint x: 294, startPoint y: 146, endPoint x: 407, endPoint y: 161, distance: 114.6
click at [407, 162] on li "Lead Conversion Time Stamp: Null Percentage: 100%" at bounding box center [528, 153] width 471 height 25
click at [407, 161] on li "Null Percentage: 100%" at bounding box center [539, 159] width 450 height 13
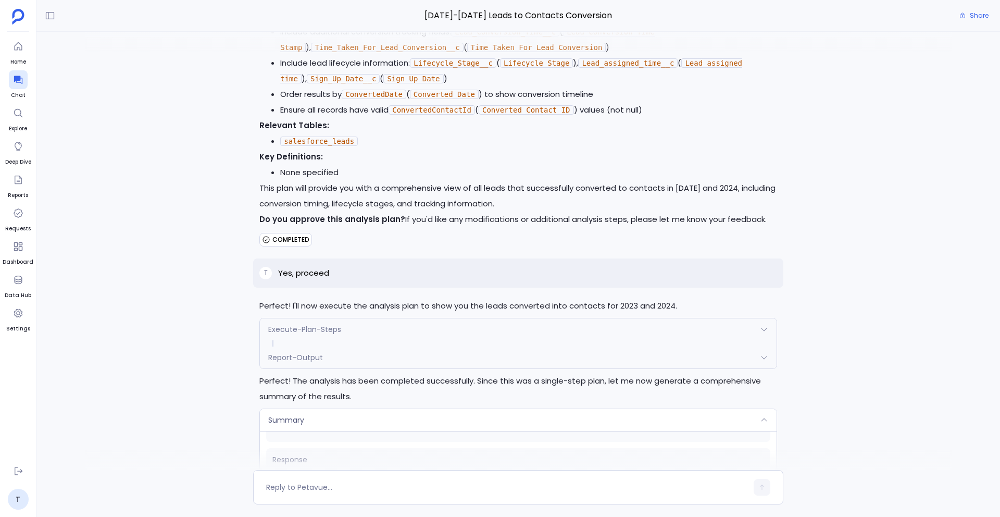
scroll to position [460, 0]
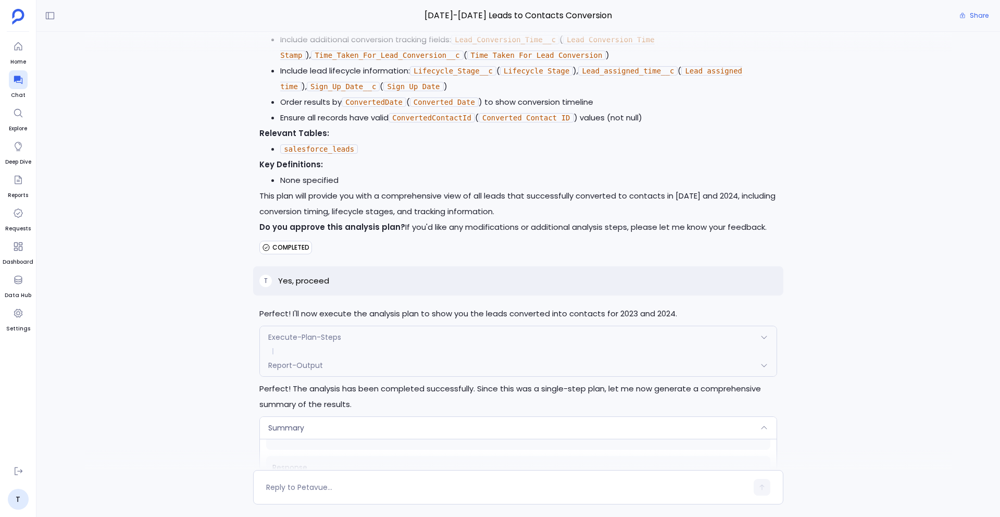
click at [298, 278] on p "Yes, proceed" at bounding box center [303, 281] width 51 height 13
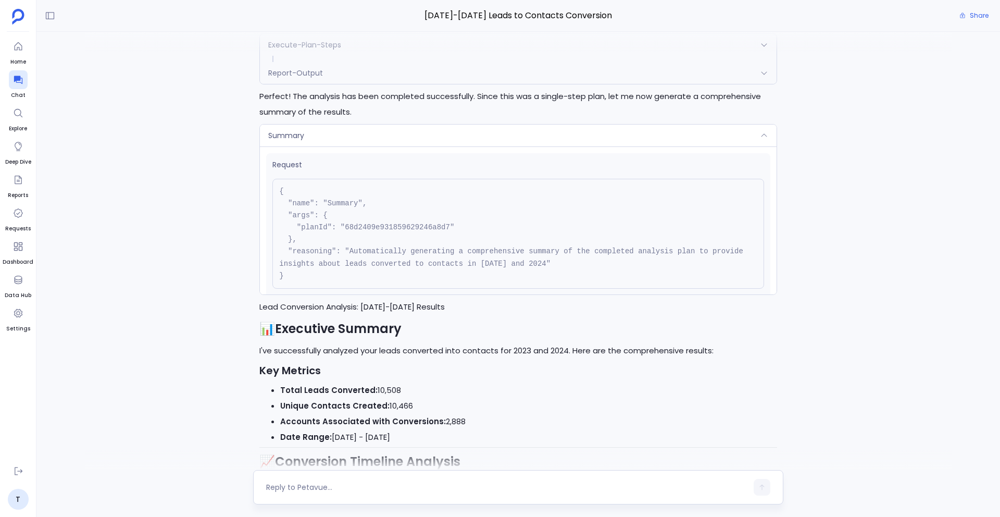
scroll to position [719, 0]
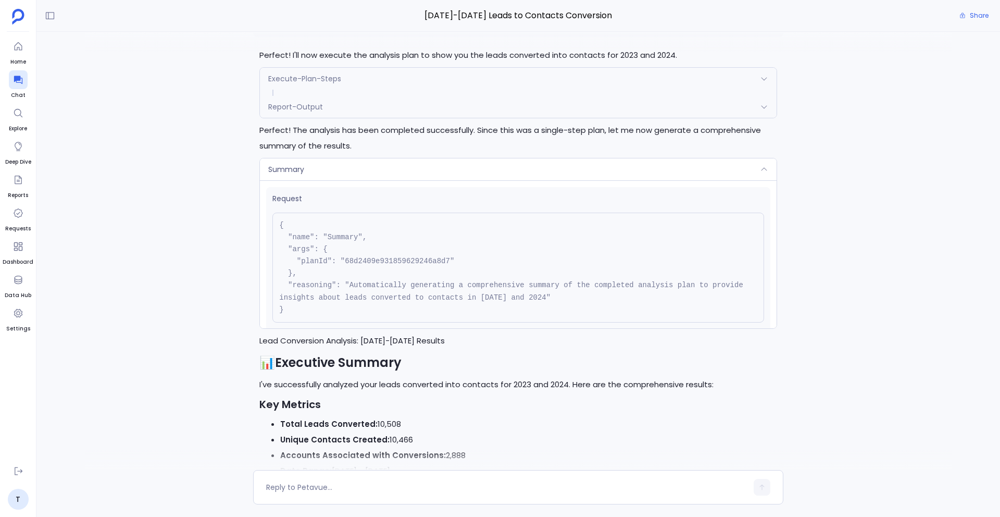
click at [350, 169] on div "Summary" at bounding box center [518, 169] width 517 height 22
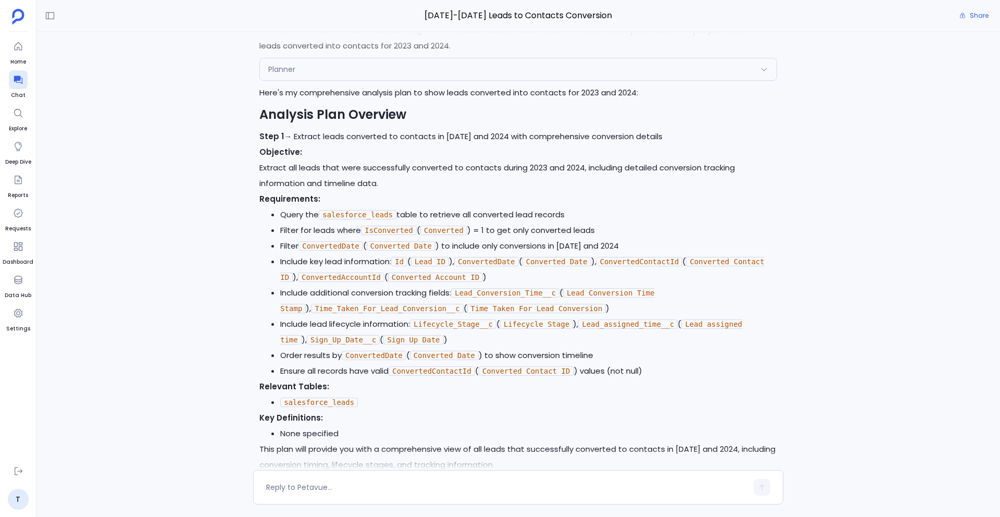
scroll to position [0, 0]
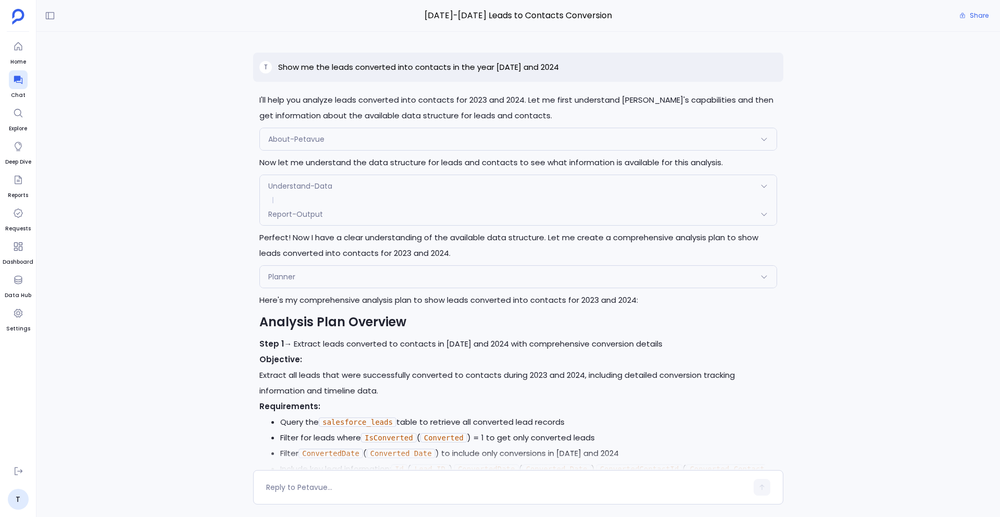
click at [372, 182] on div "Understand-Data" at bounding box center [518, 186] width 517 height 22
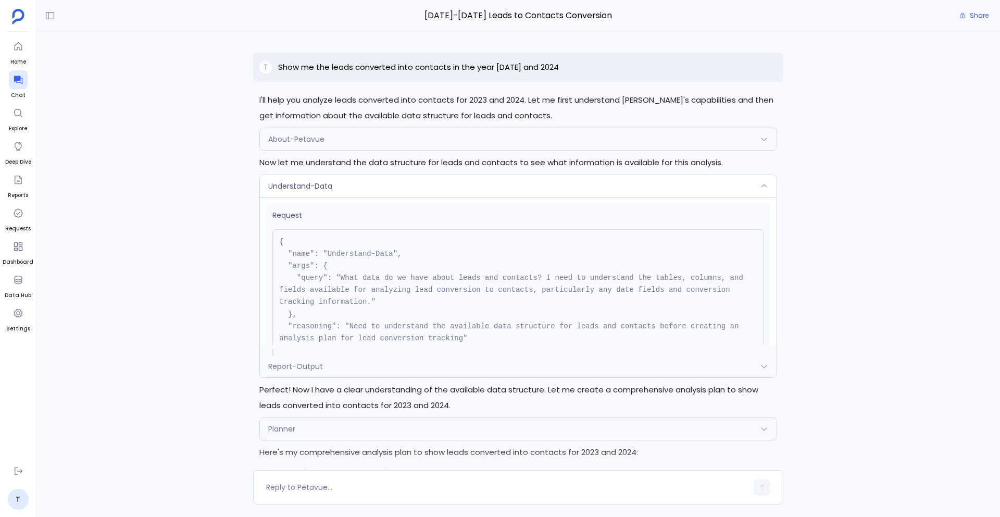
click at [372, 182] on div "Understand-Data" at bounding box center [518, 186] width 517 height 22
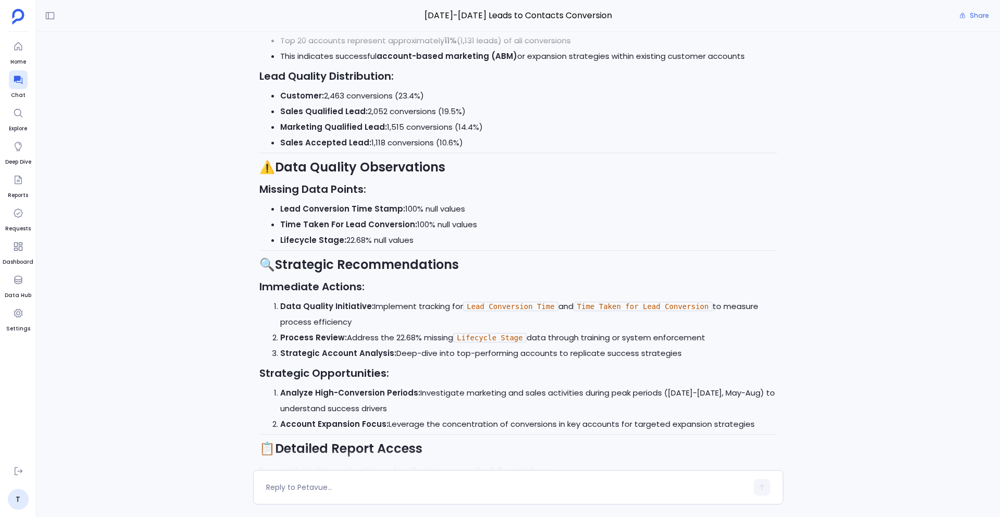
scroll to position [1544, 0]
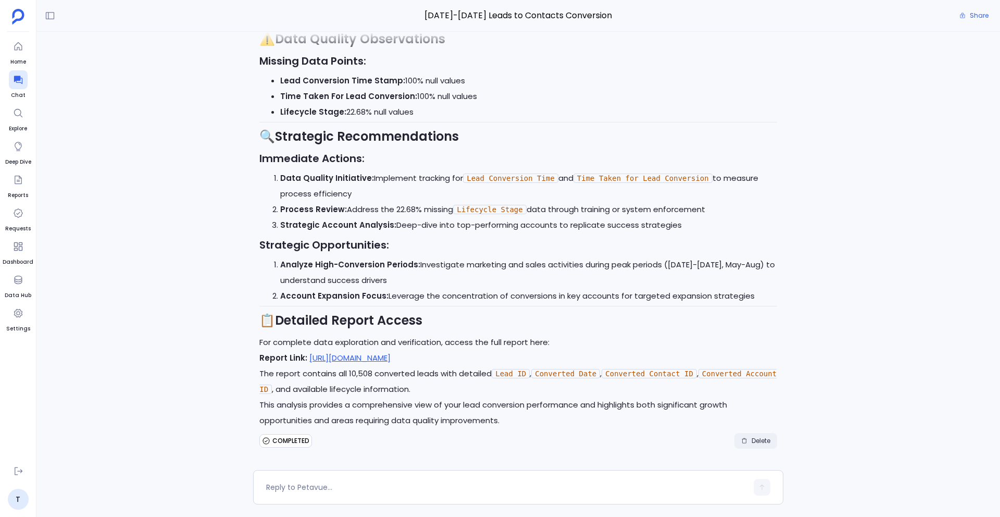
click at [752, 444] on span "Delete" at bounding box center [761, 441] width 19 height 8
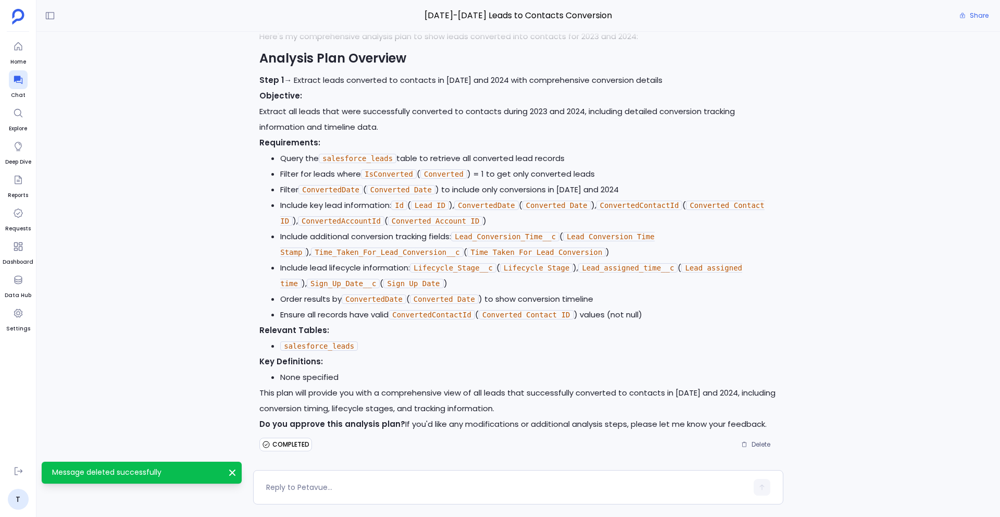
scroll to position [267, 0]
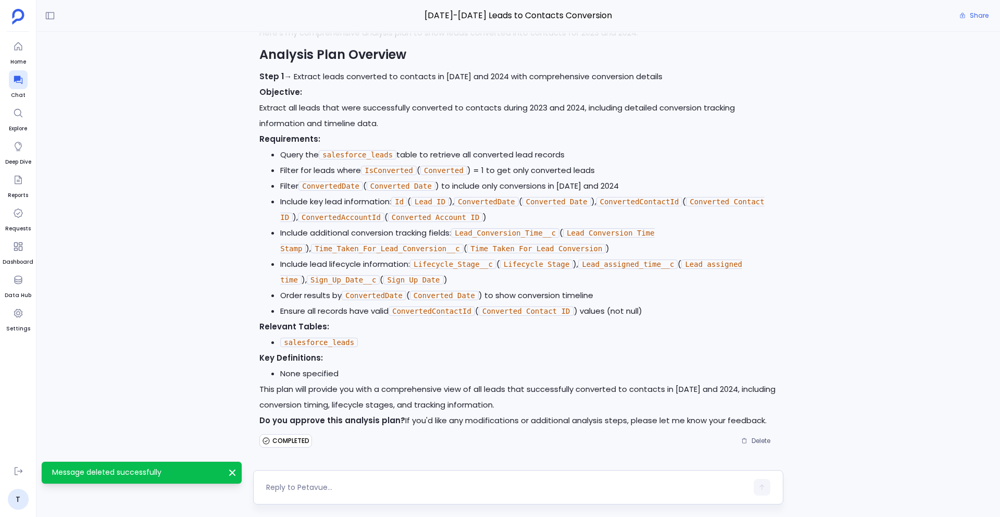
click at [282, 486] on textarea at bounding box center [506, 487] width 481 height 10
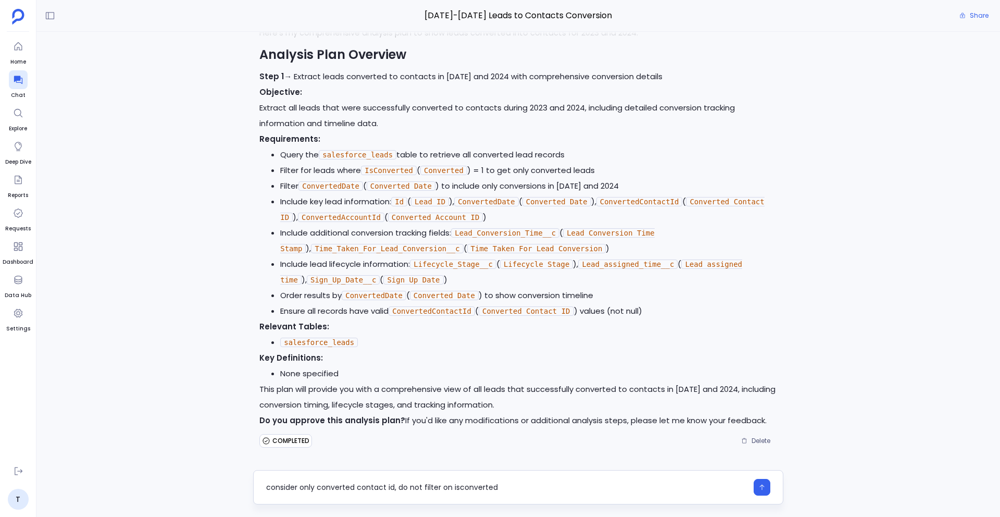
type textarea "consider only converted contact id, do not filter on isconverted"
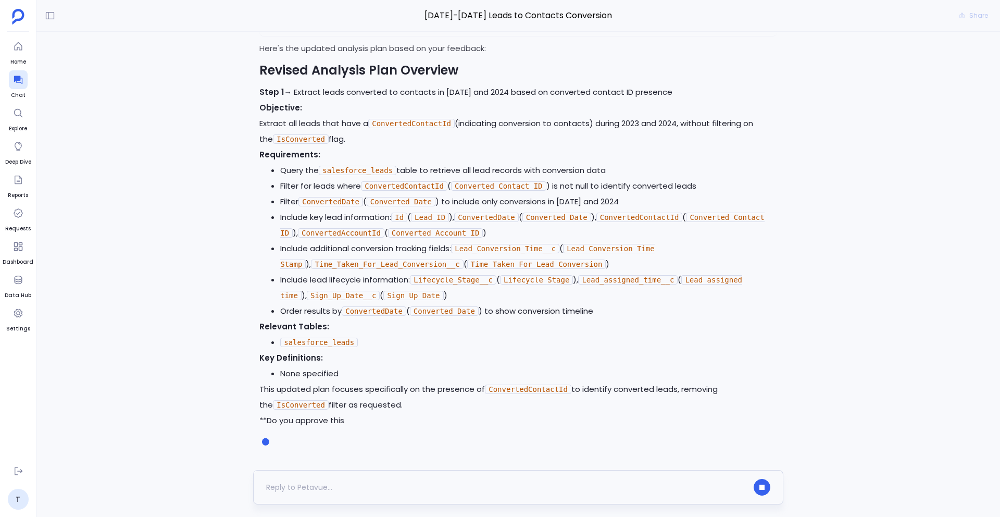
scroll to position [773, 0]
click at [307, 482] on textarea at bounding box center [506, 487] width 481 height 10
type textarea "y"
click at [275, 487] on textarea "Yes" at bounding box center [506, 487] width 481 height 10
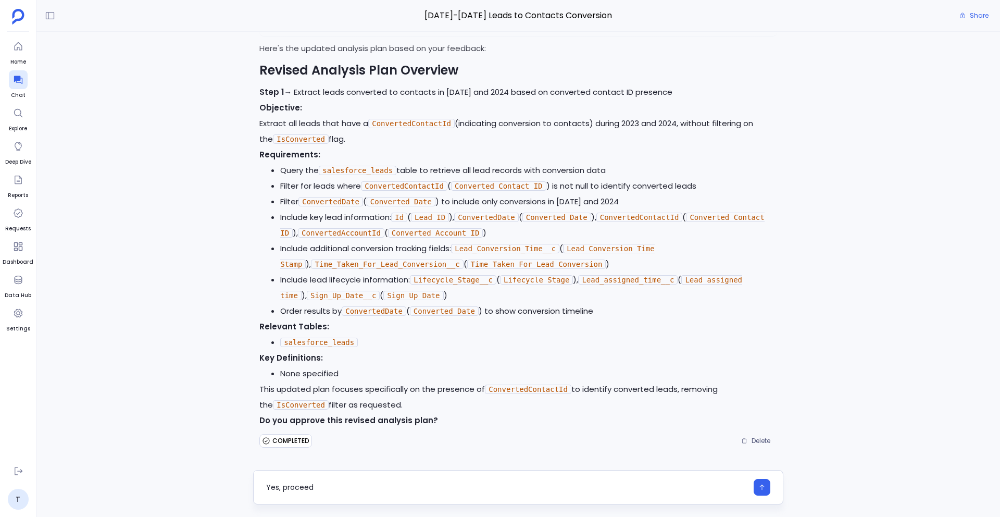
type textarea "Yes, proceed"
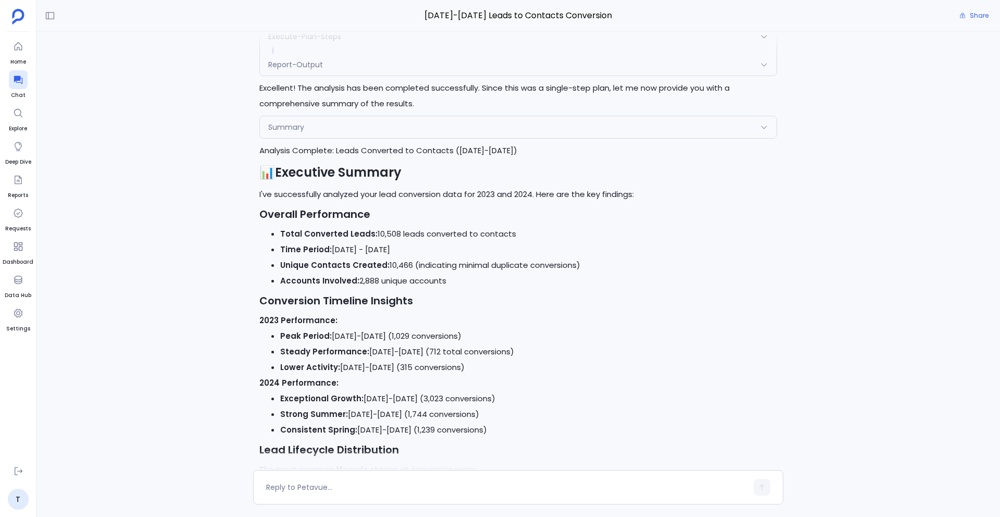
scroll to position [1266, 0]
click at [621, 225] on div "Analysis Complete: Leads Converted to Contacts (2023-2024) 📊 Executive Summary …" at bounding box center [518, 485] width 518 height 684
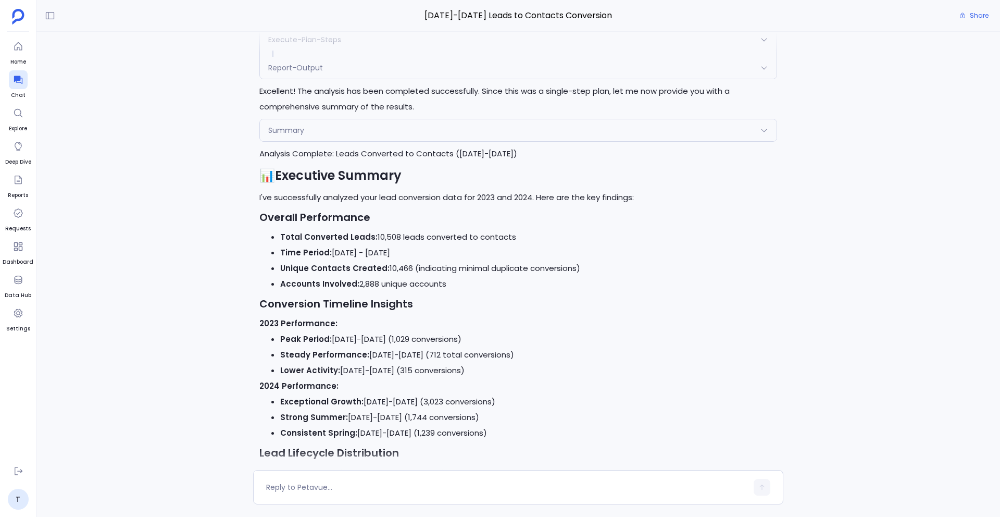
click at [356, 127] on div "Summary" at bounding box center [518, 130] width 517 height 22
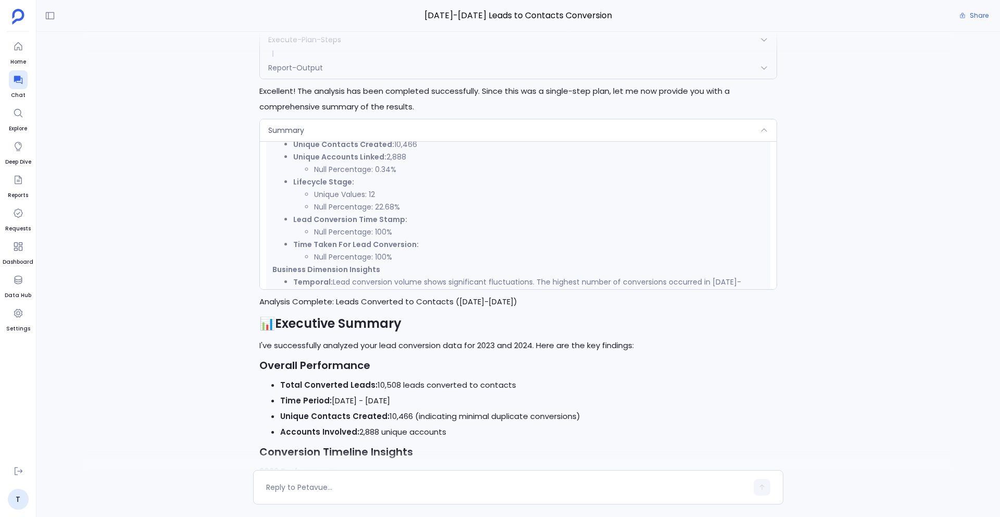
scroll to position [260, 0]
click at [351, 131] on div "Summary" at bounding box center [518, 130] width 517 height 22
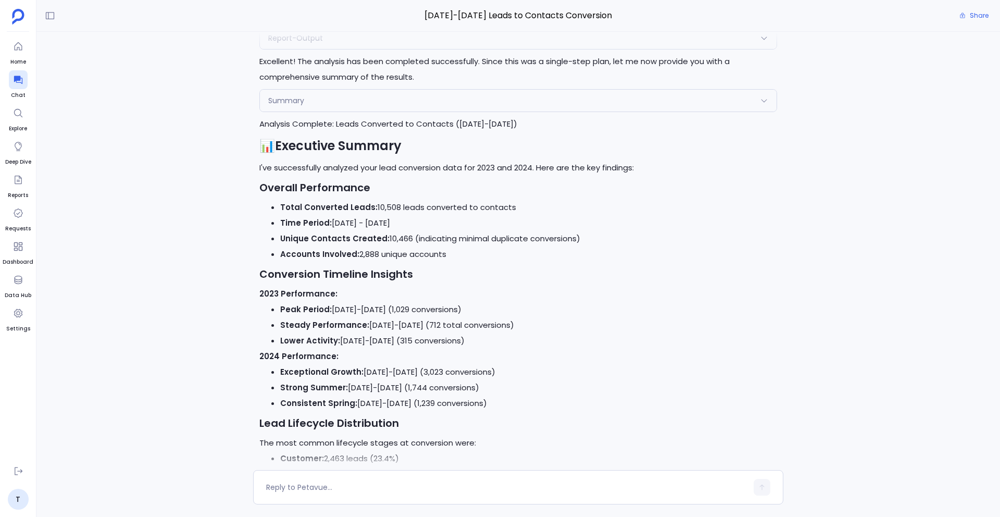
scroll to position [1270, 0]
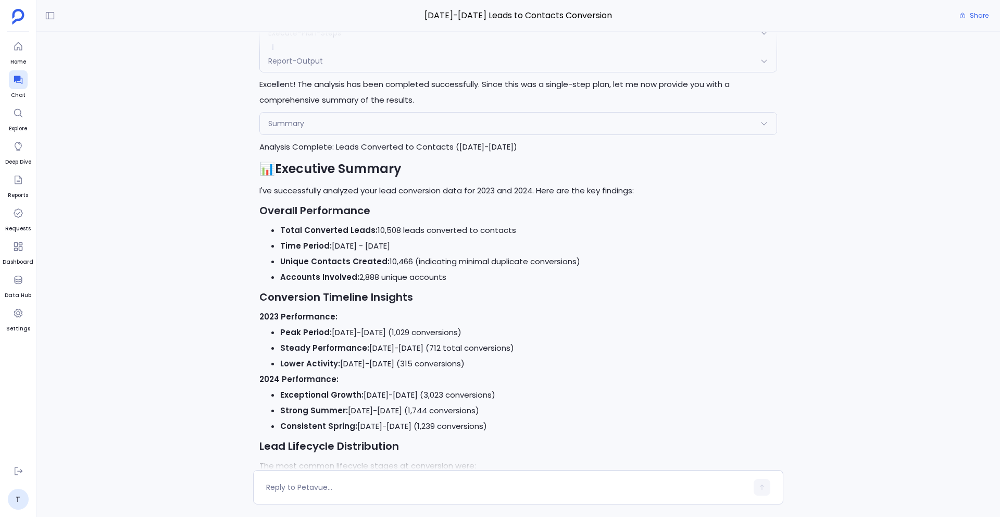
click at [376, 124] on div "Summary" at bounding box center [518, 124] width 517 height 22
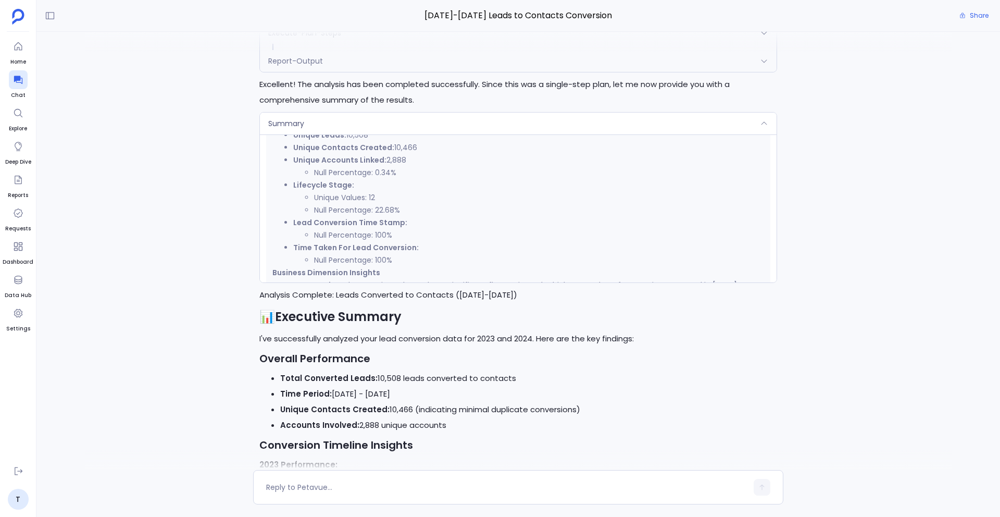
scroll to position [242, 0]
click at [362, 123] on div "Summary" at bounding box center [518, 124] width 517 height 22
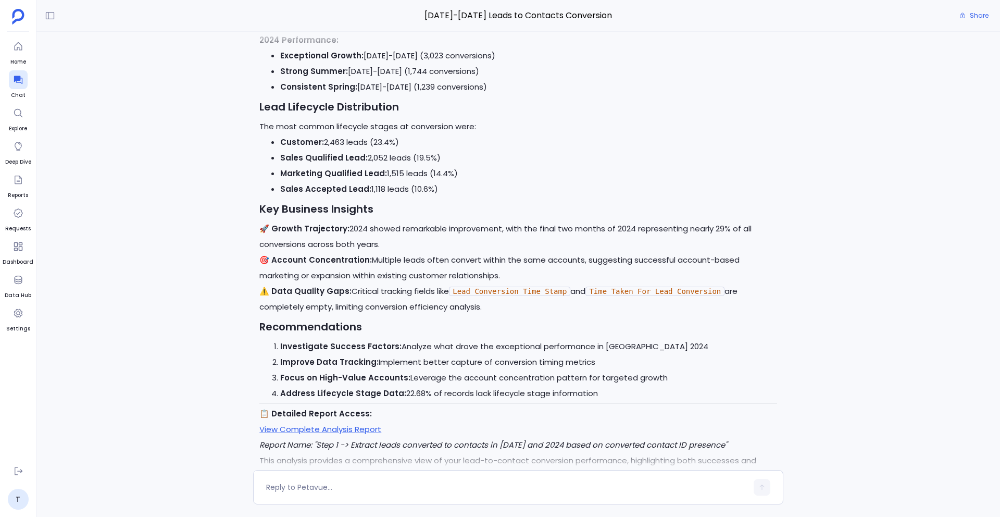
scroll to position [1665, 0]
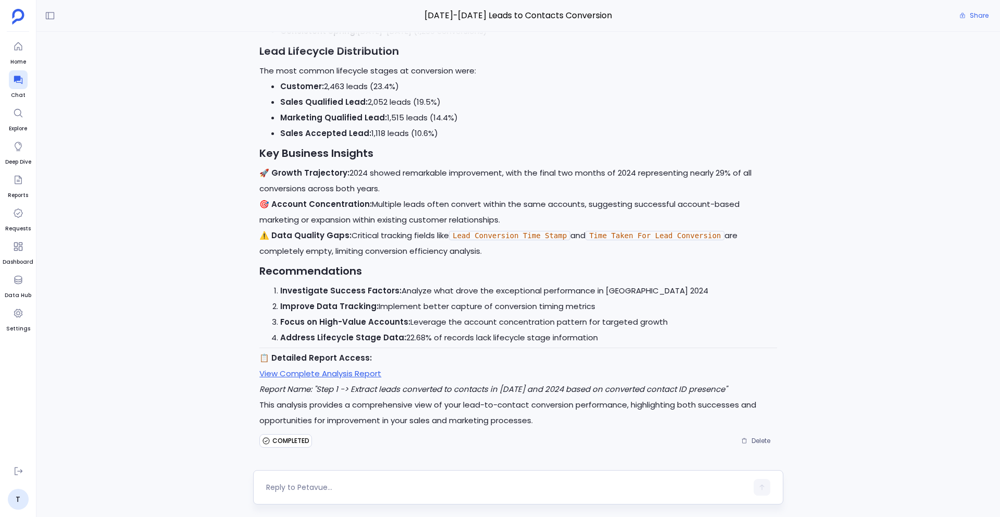
click at [340, 484] on textarea at bounding box center [506, 487] width 481 height 10
type textarea "Show me the activities from these leads"
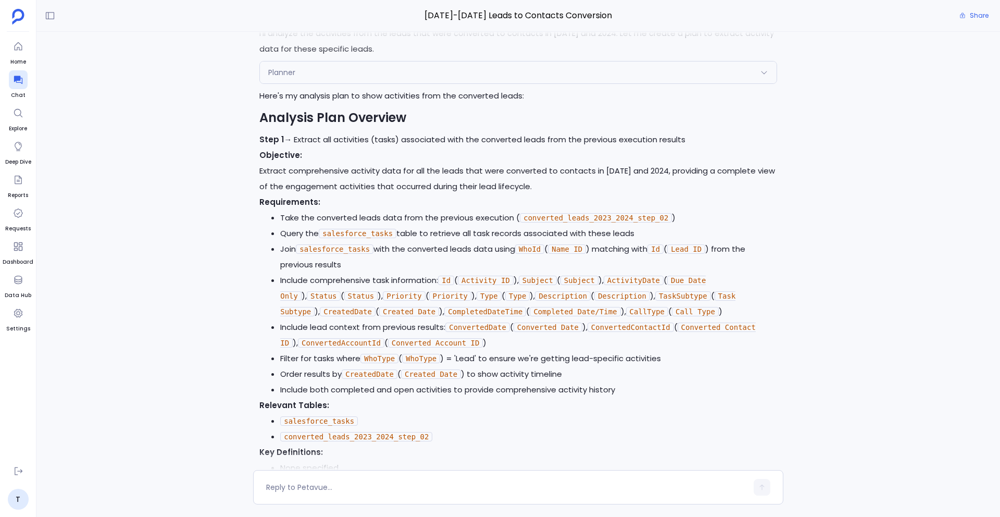
scroll to position [2233, 0]
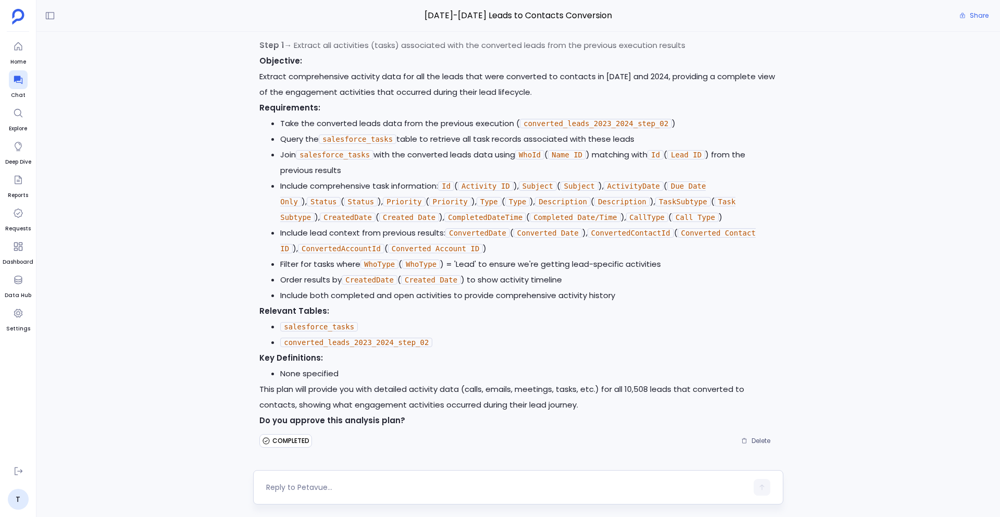
click at [350, 484] on textarea at bounding box center [506, 487] width 481 height 10
type textarea "y"
type textarea "Go ahead"
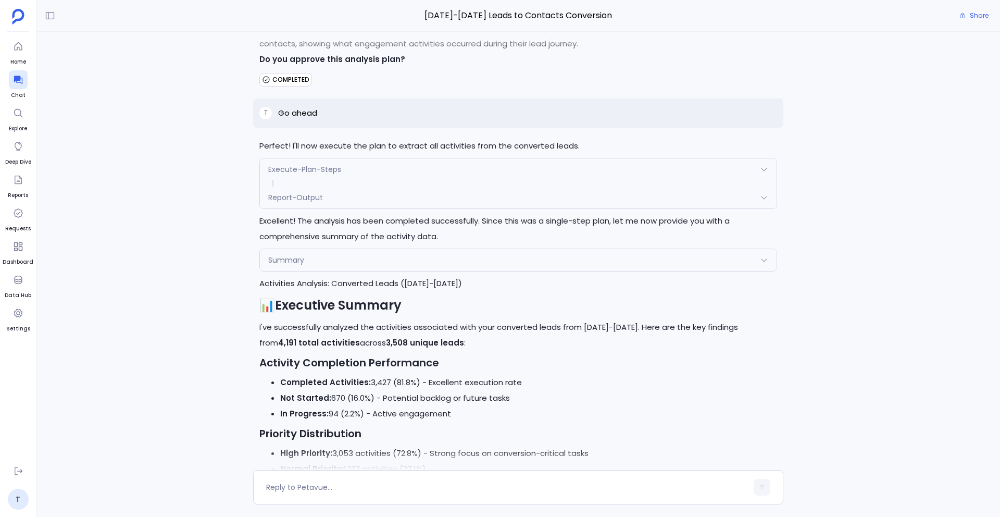
scroll to position [2593, 0]
click at [351, 265] on div "Summary" at bounding box center [518, 261] width 517 height 22
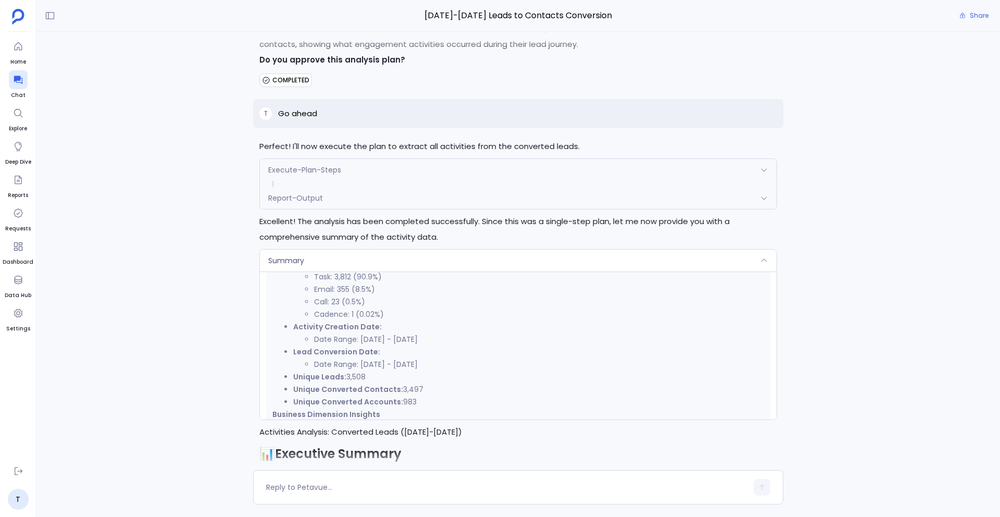
scroll to position [329, 0]
click at [365, 255] on div "Summary" at bounding box center [518, 261] width 517 height 22
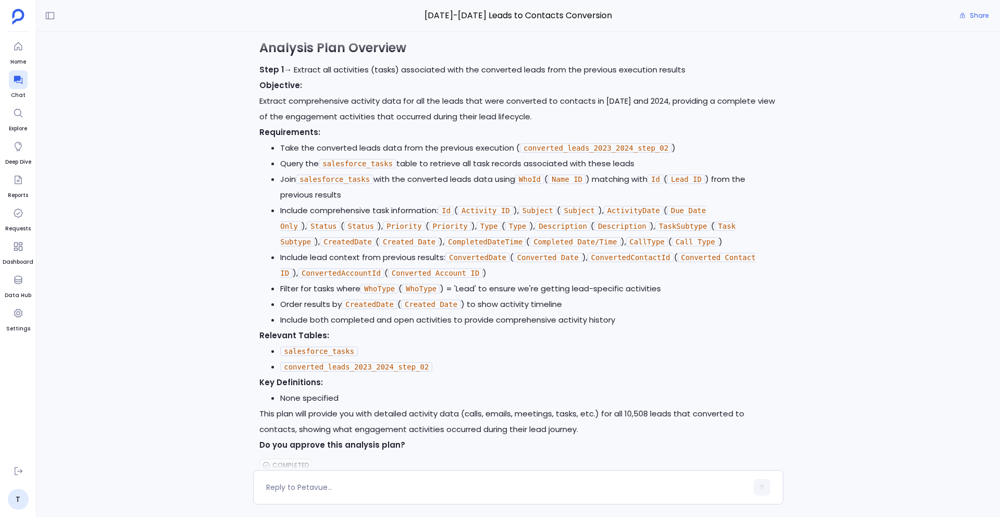
scroll to position [2211, 0]
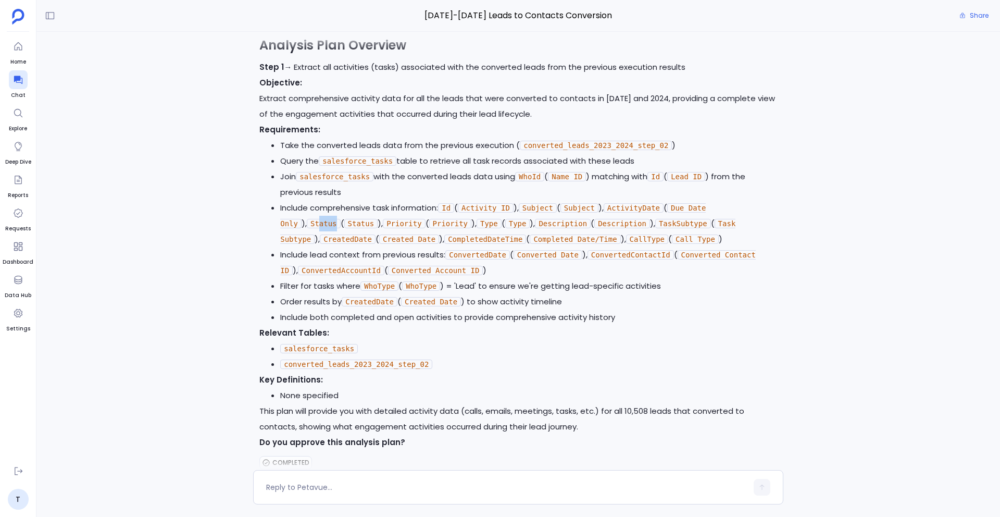
drag, startPoint x: 293, startPoint y: 224, endPoint x: 308, endPoint y: 224, distance: 15.6
click at [308, 224] on code "Status" at bounding box center [324, 223] width 34 height 9
drag, startPoint x: 327, startPoint y: 224, endPoint x: 345, endPoint y: 225, distance: 18.2
click at [345, 225] on code "Status" at bounding box center [361, 223] width 34 height 9
click at [211, 323] on div "T Show me the leads converted into contacts in the year [DATE] and 2024 I'll he…" at bounding box center [518, 251] width 964 height 438
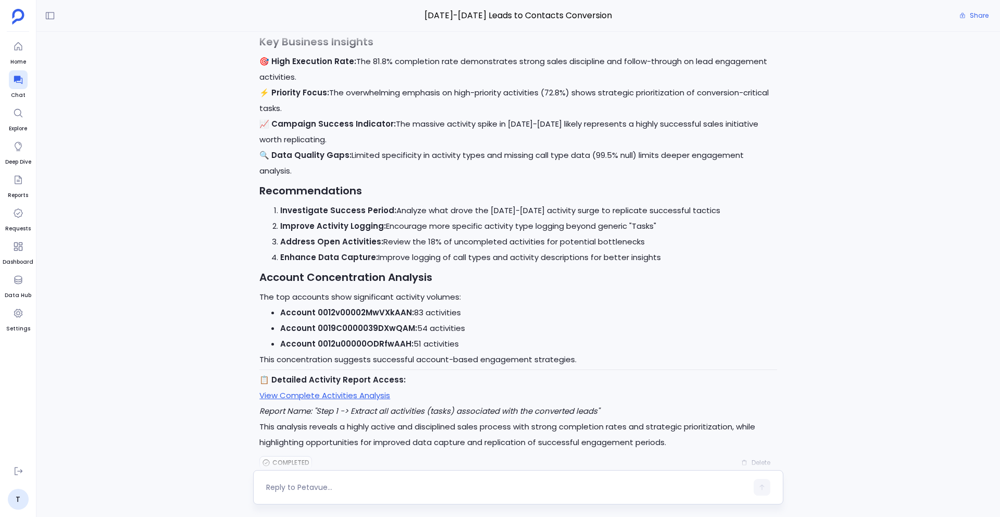
scroll to position [3353, 0]
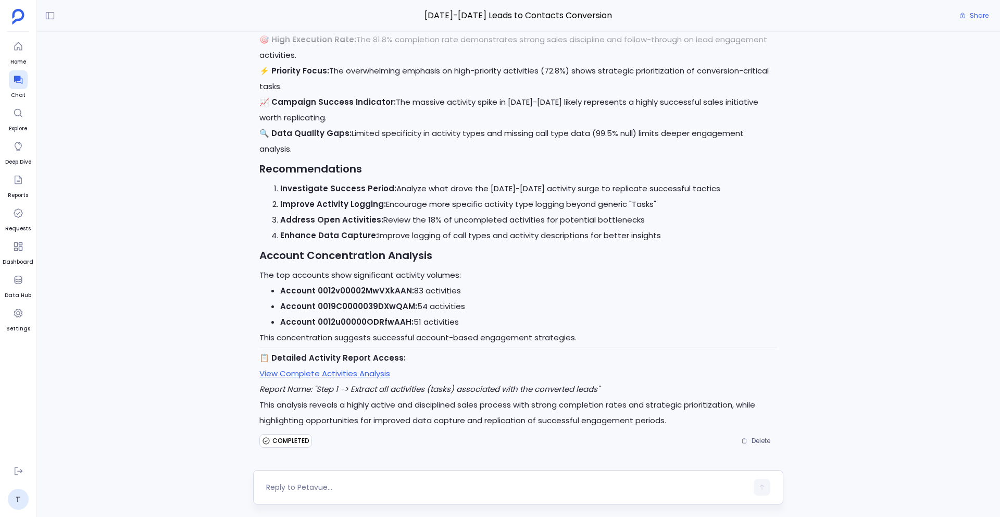
click at [305, 487] on textarea at bounding box center [506, 487] width 481 height 10
type textarea "Now, do the same analysis for the converted leads in [DATE]"
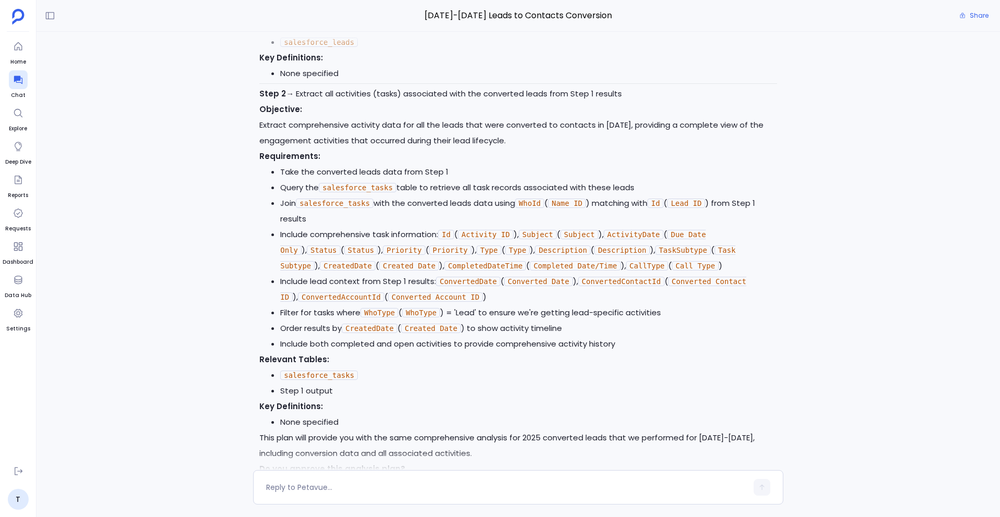
scroll to position [4154, 0]
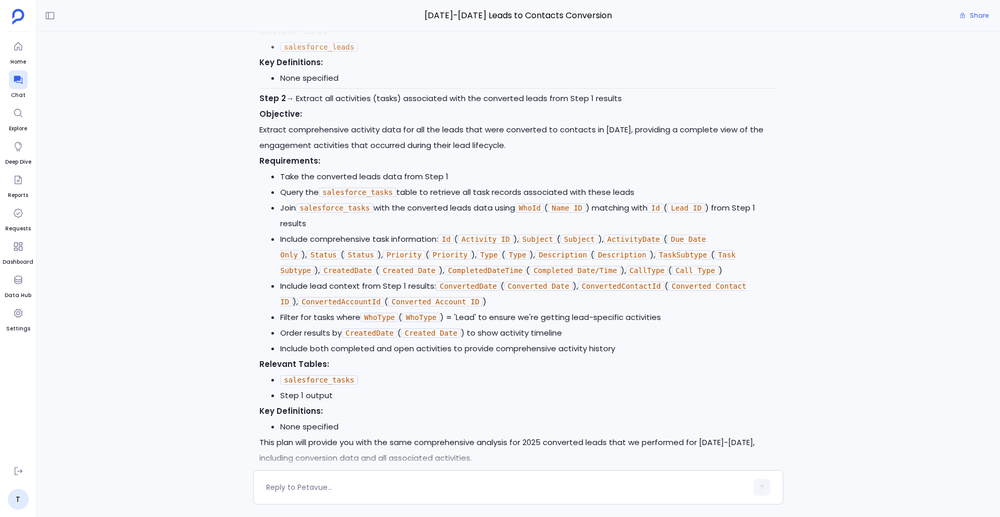
click at [421, 148] on p "Objective: Extract comprehensive activity data for all the leads that were conv…" at bounding box center [518, 129] width 518 height 47
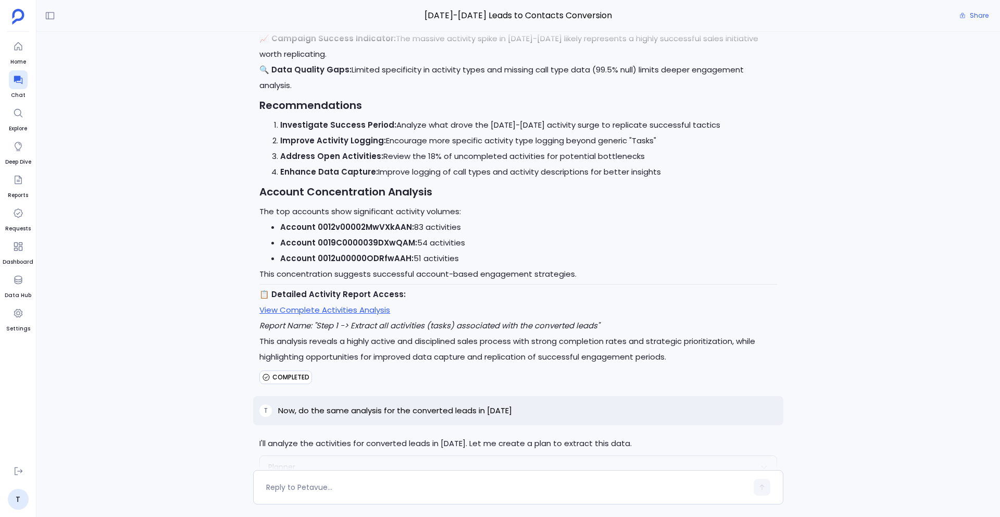
scroll to position [3418, 0]
click at [85, 58] on div "T Show me the leads converted into contacts in the year [DATE] and 2024 I'll he…" at bounding box center [518, 251] width 964 height 438
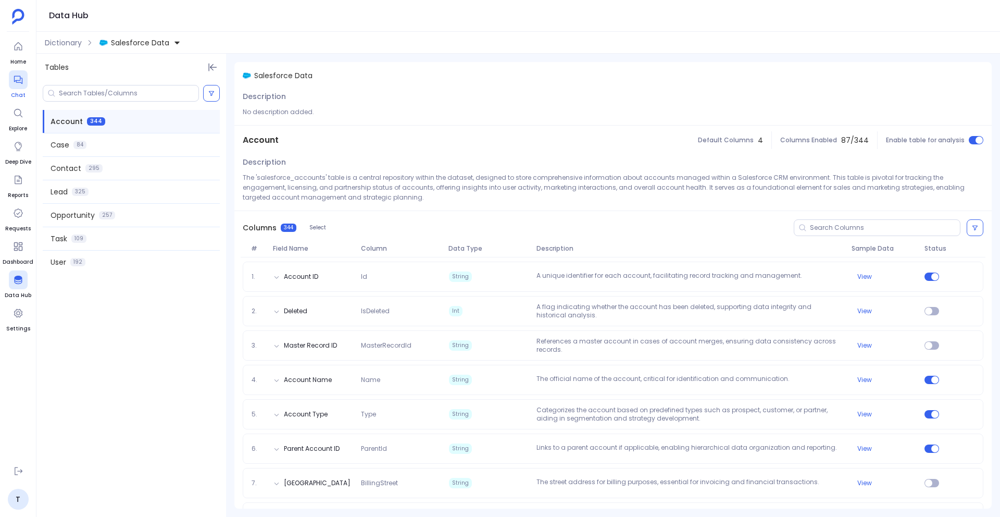
click at [9, 86] on div at bounding box center [18, 79] width 19 height 19
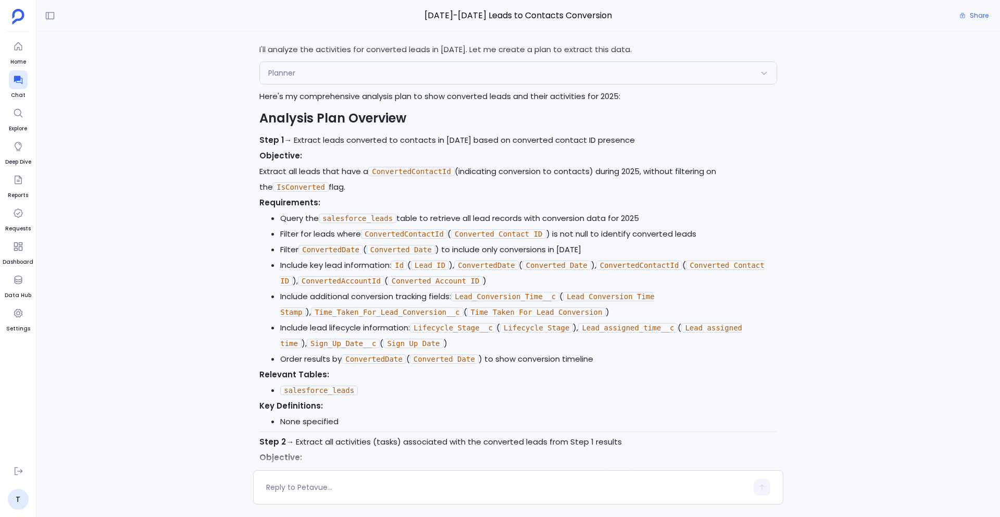
scroll to position [3807, 0]
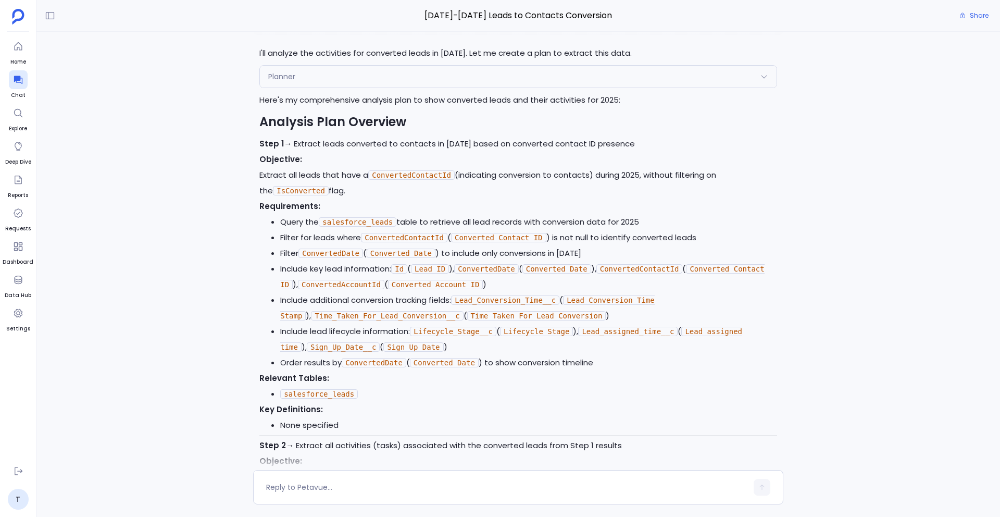
click at [376, 253] on code "Converted Date" at bounding box center [401, 252] width 69 height 9
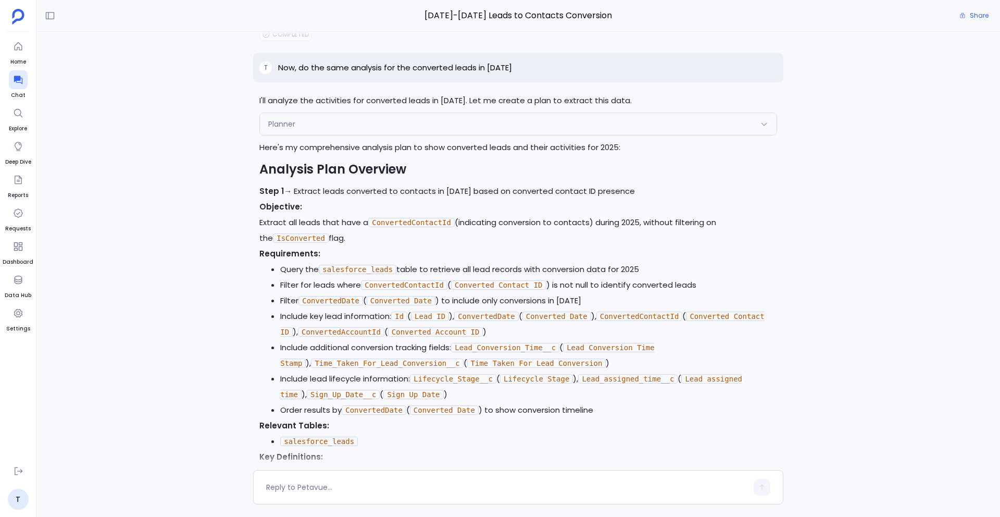
scroll to position [3745, 0]
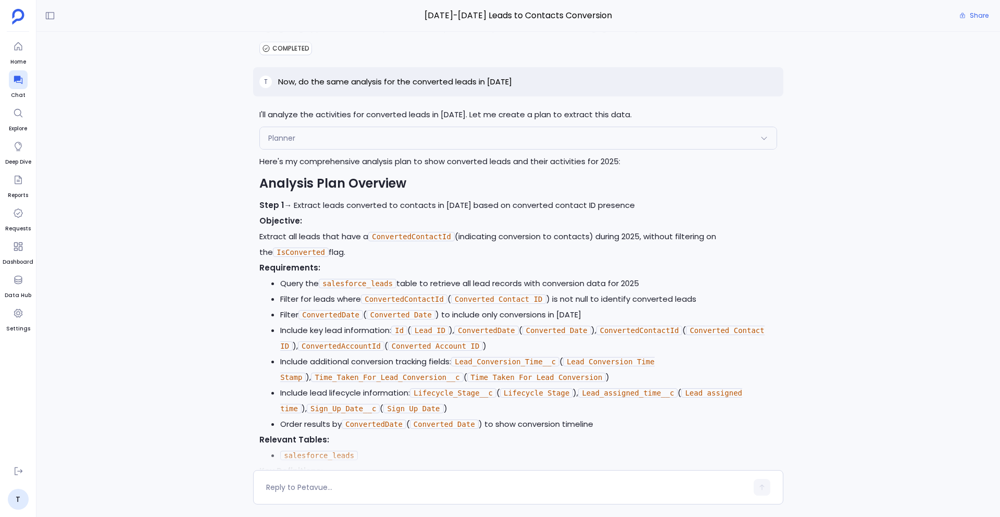
click at [215, 261] on div "T Show me the leads converted into contacts in the year [DATE] and 2024 I'll he…" at bounding box center [518, 251] width 964 height 438
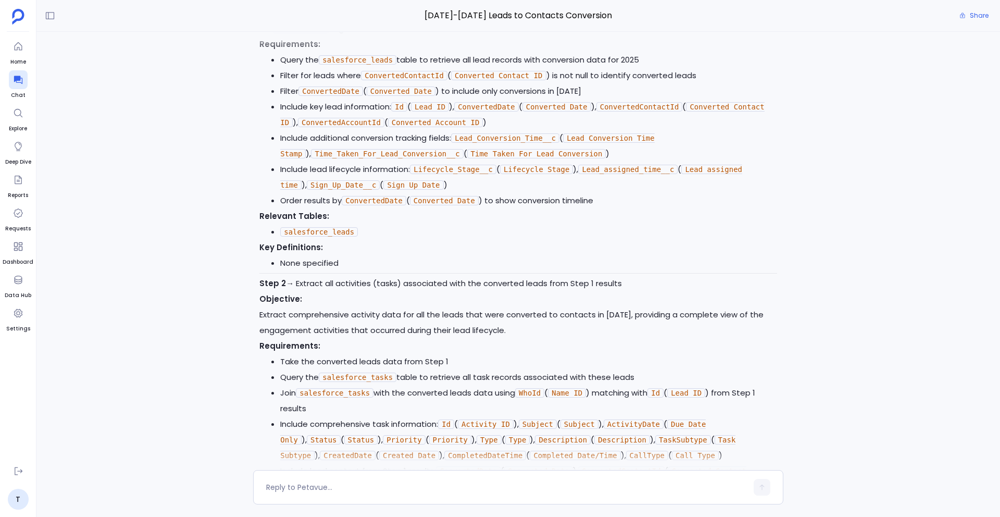
scroll to position [4207, 0]
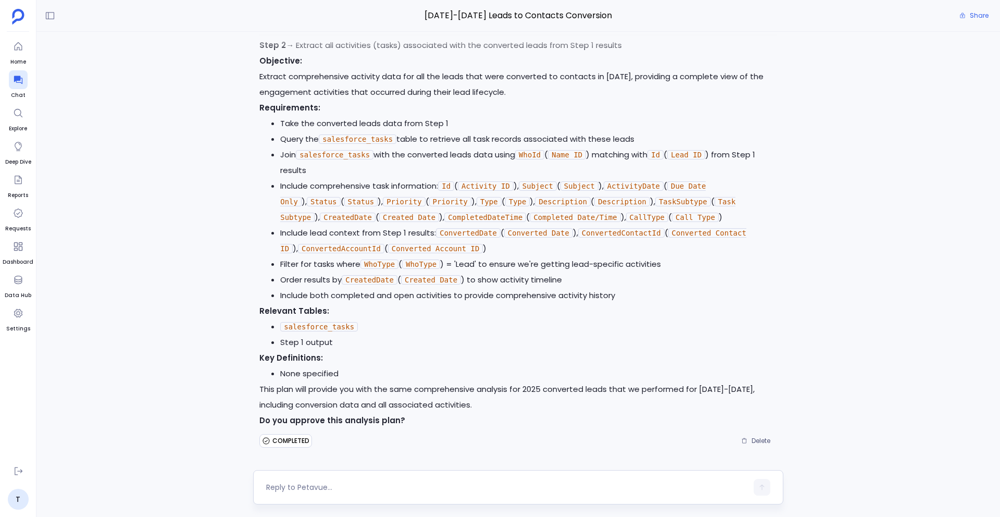
click at [285, 483] on textarea at bounding box center [506, 487] width 481 height 10
type textarea "Yes, proceed"
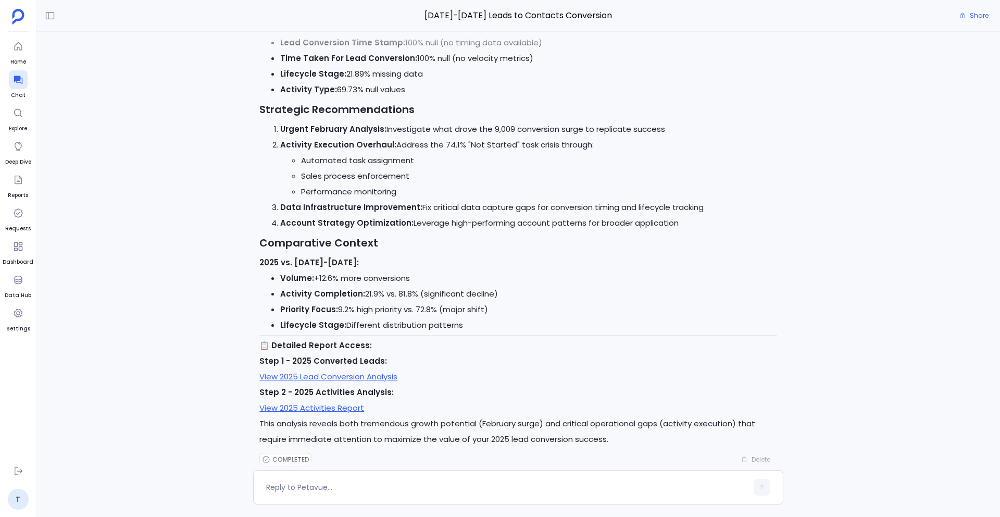
scroll to position [5711, 0]
click at [308, 485] on textarea at bounding box center [506, 487] width 481 height 10
type textarea "Create an artifact for the above analysis"
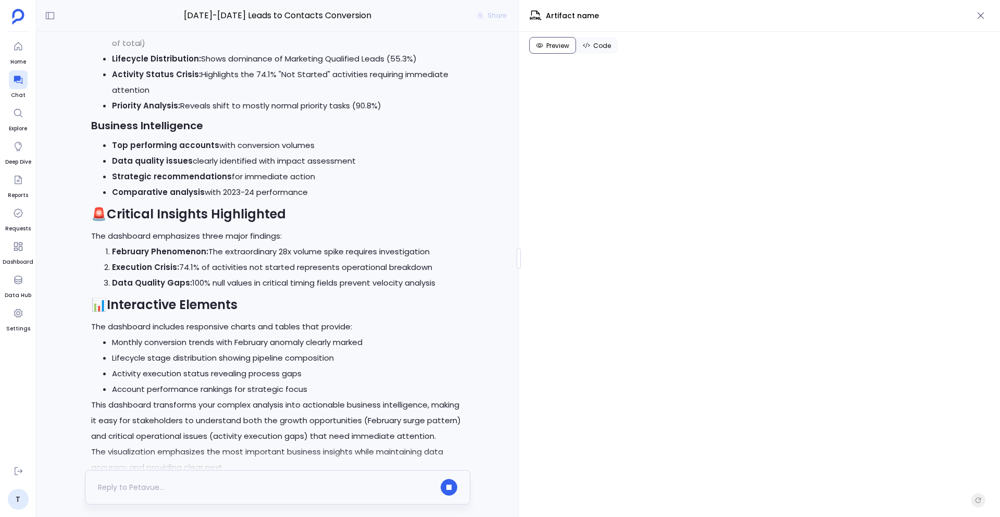
scroll to position [7368, 0]
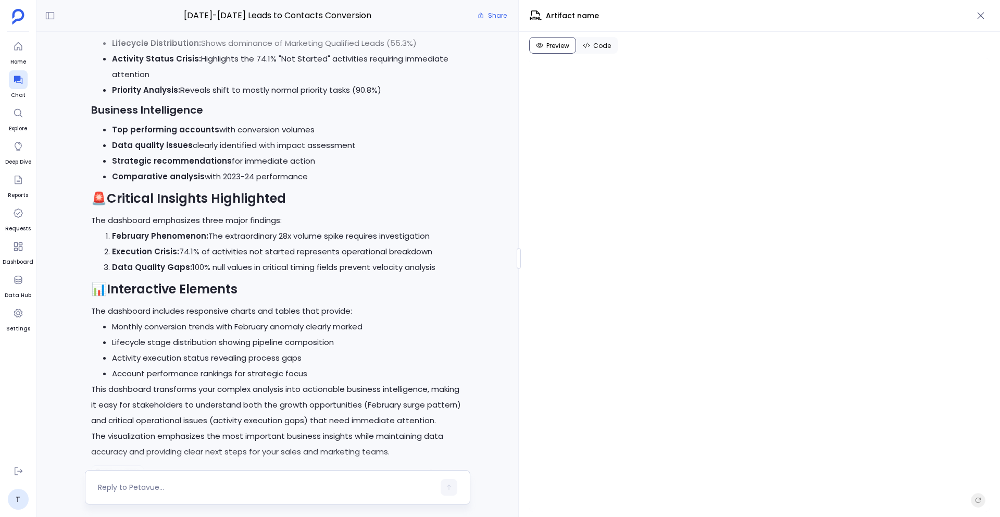
click at [177, 495] on div at bounding box center [277, 487] width 385 height 34
click at [156, 490] on textarea at bounding box center [266, 487] width 337 height 10
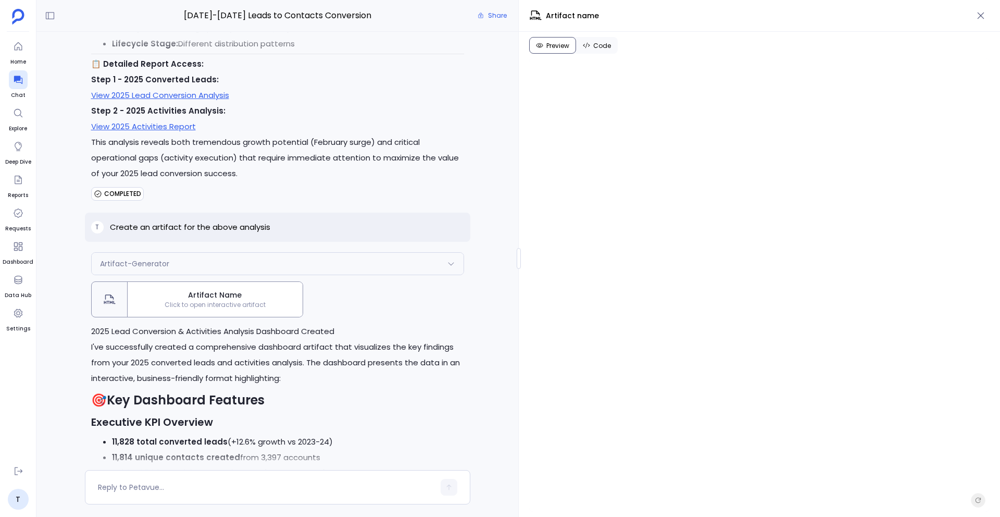
scroll to position [6858, 0]
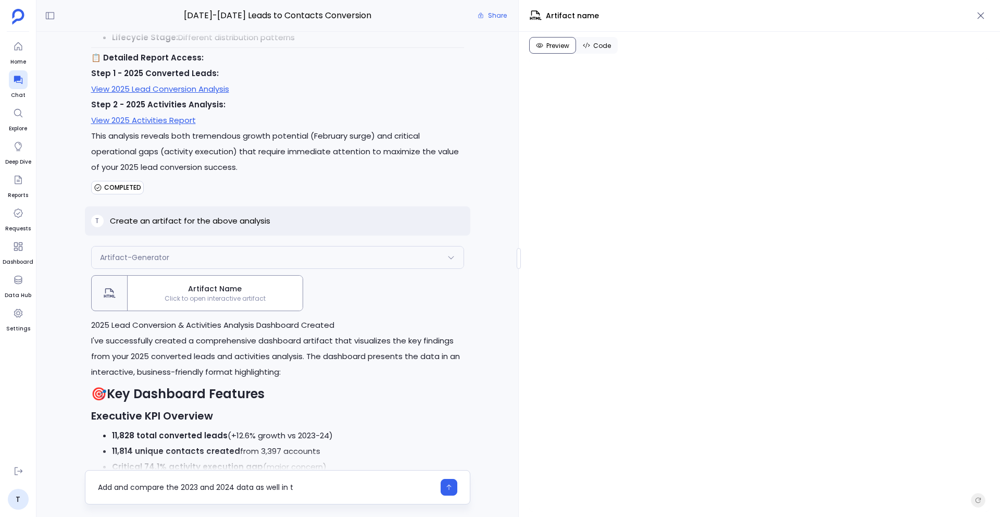
click at [181, 485] on textarea "Add and compare the 2023 and 2024 data as well in t" at bounding box center [266, 487] width 337 height 10
click at [281, 487] on textarea "Add and compare the insights of 2023 and 2024 data as well in t" at bounding box center [266, 487] width 337 height 10
click at [326, 488] on textarea "Add and compare the insights of 2023 and 2024 as well in t" at bounding box center [266, 487] width 337 height 10
type textarea "Add and compare the insights of 2023 and 2024 as well in the dashboard"
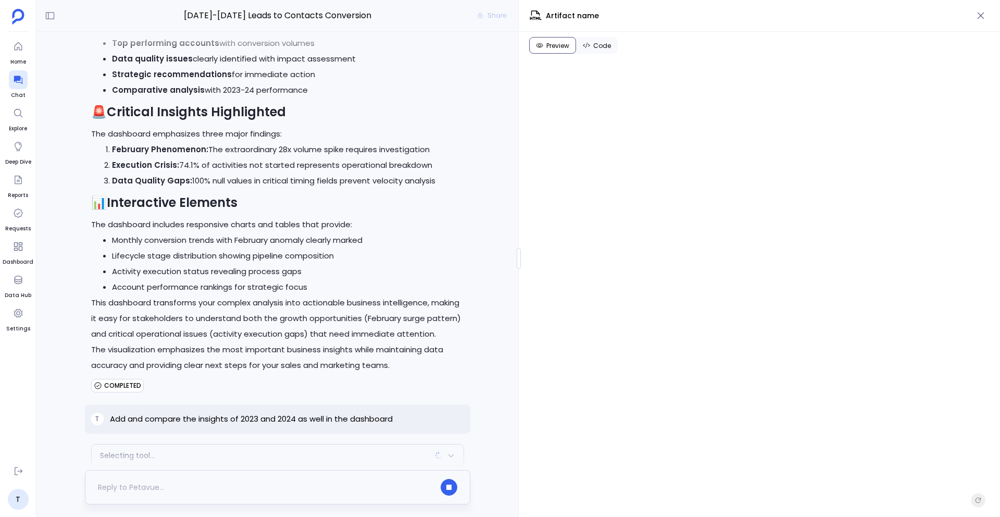
scroll to position [7462, 0]
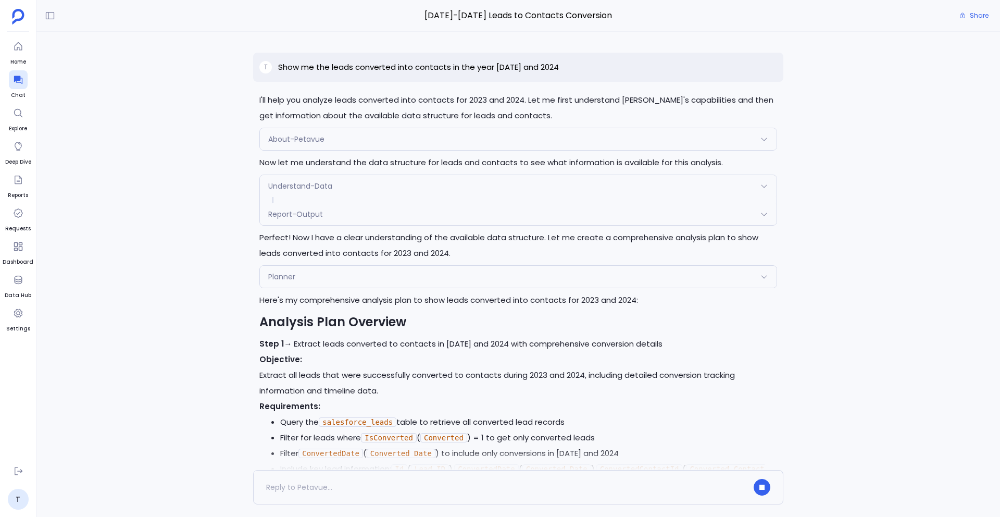
scroll to position [6548, 0]
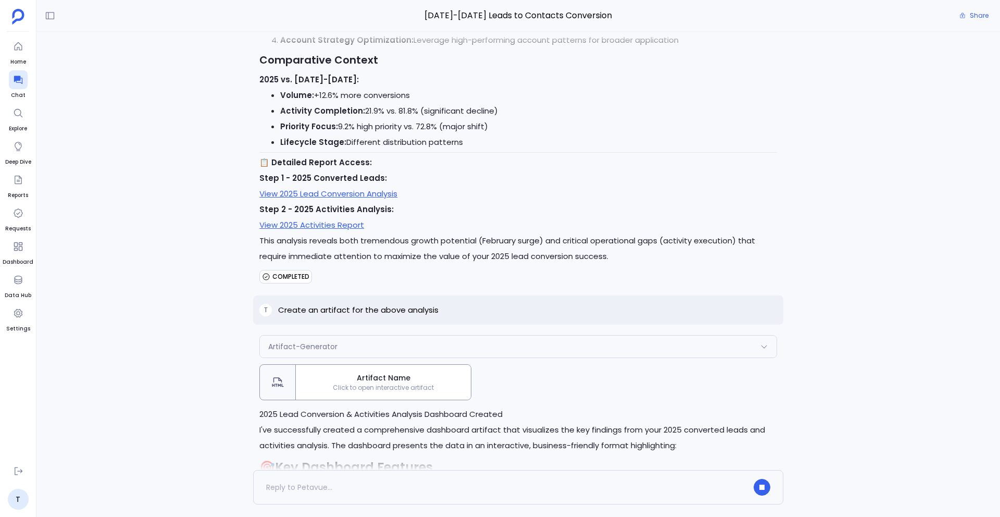
click at [392, 383] on span "Click to open interactive artifact" at bounding box center [383, 387] width 175 height 8
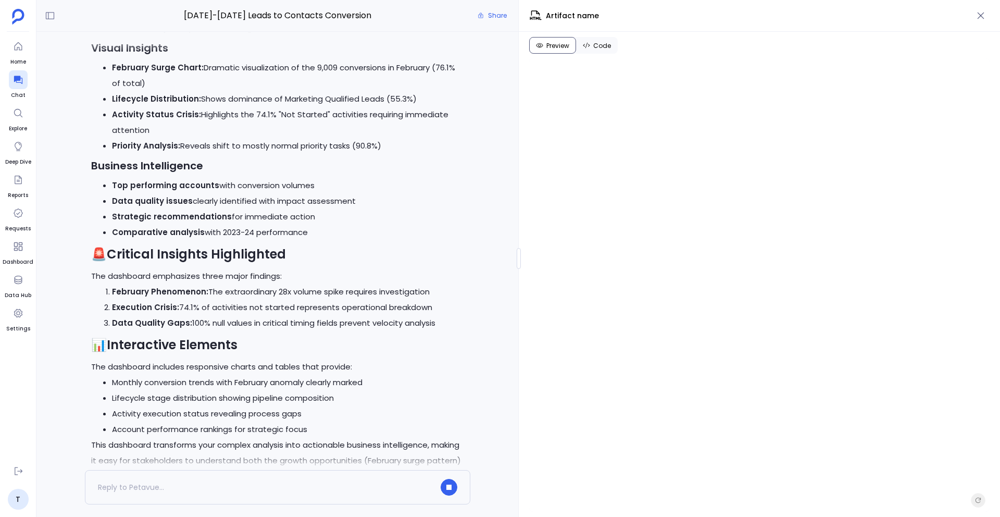
scroll to position [7454, 0]
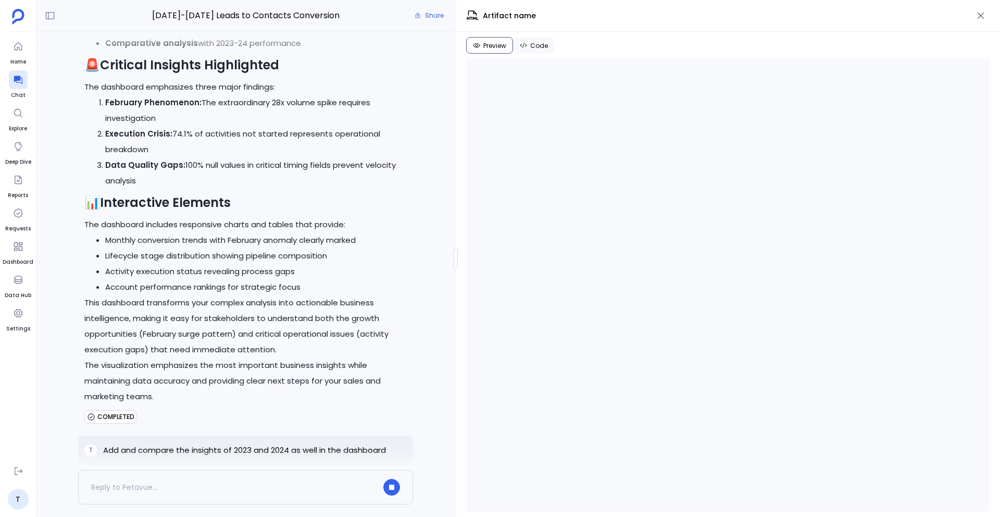
click at [454, 264] on div at bounding box center [456, 258] width 4 height 21
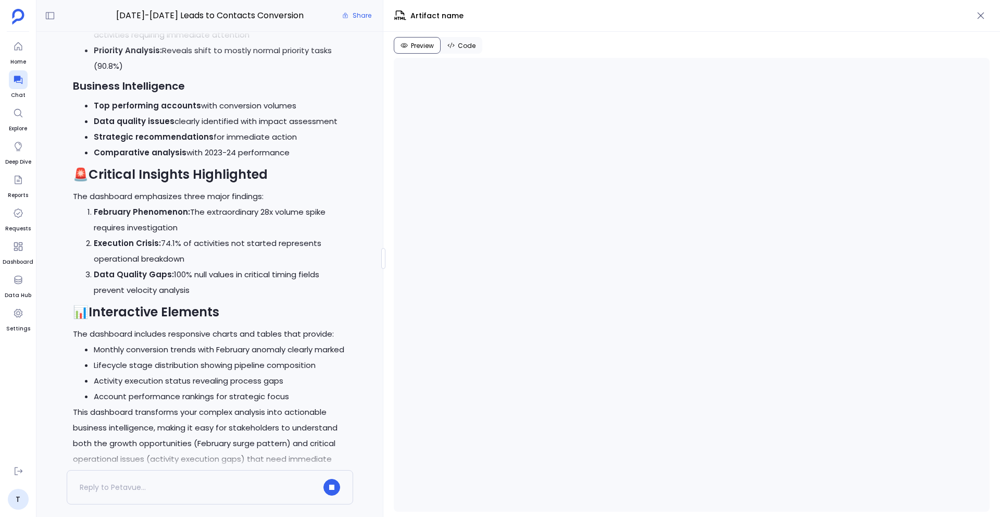
scroll to position [8514, 0]
click at [383, 276] on div "[DATE]-[DATE] Leads to Contacts Conversion Share T Show me the leads converted …" at bounding box center [518, 258] width 964 height 517
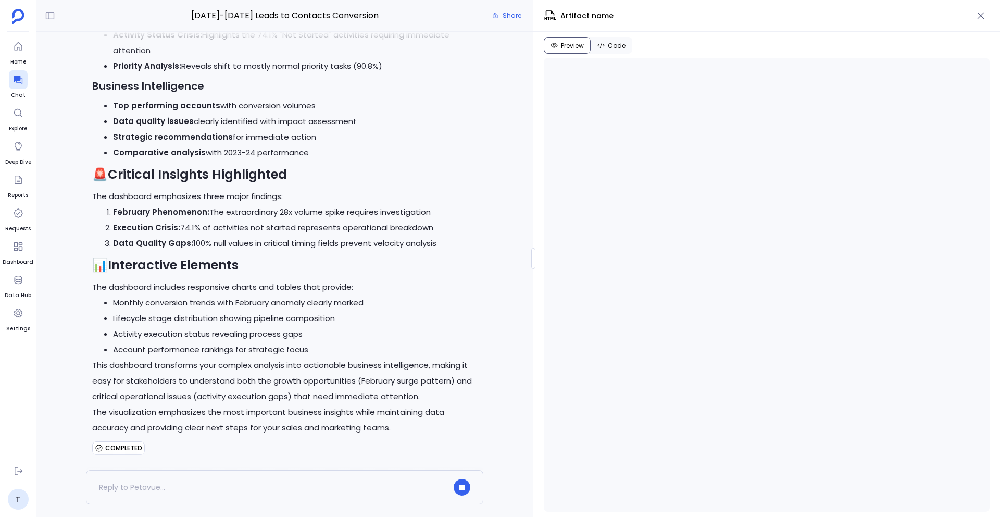
scroll to position [7220, 0]
click at [532, 254] on div at bounding box center [532, 258] width 4 height 21
click at [977, 19] on icon "button" at bounding box center [981, 15] width 10 height 10
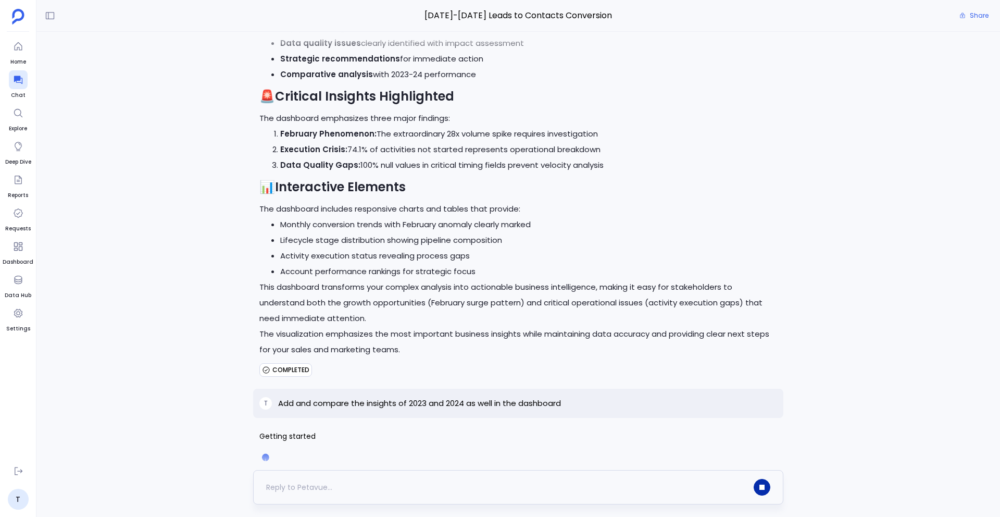
click at [762, 487] on icon "button" at bounding box center [761, 486] width 5 height 5
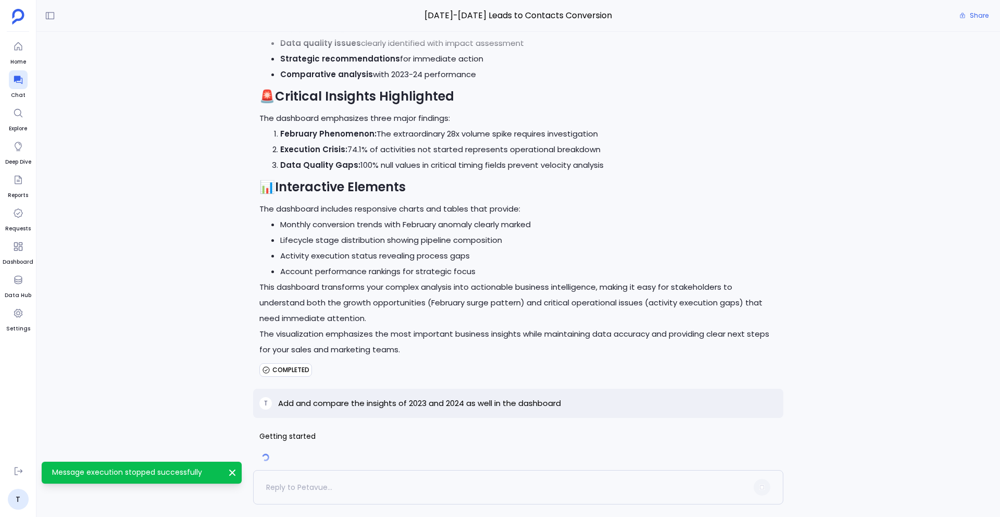
click at [465, 397] on p "Add and compare the insights of 2023 and 2024 as well in the dashboard" at bounding box center [419, 403] width 283 height 13
copy p "Add and compare the insights of 2023 and 2024 as well in the dashboard"
